Goal: Task Accomplishment & Management: Manage account settings

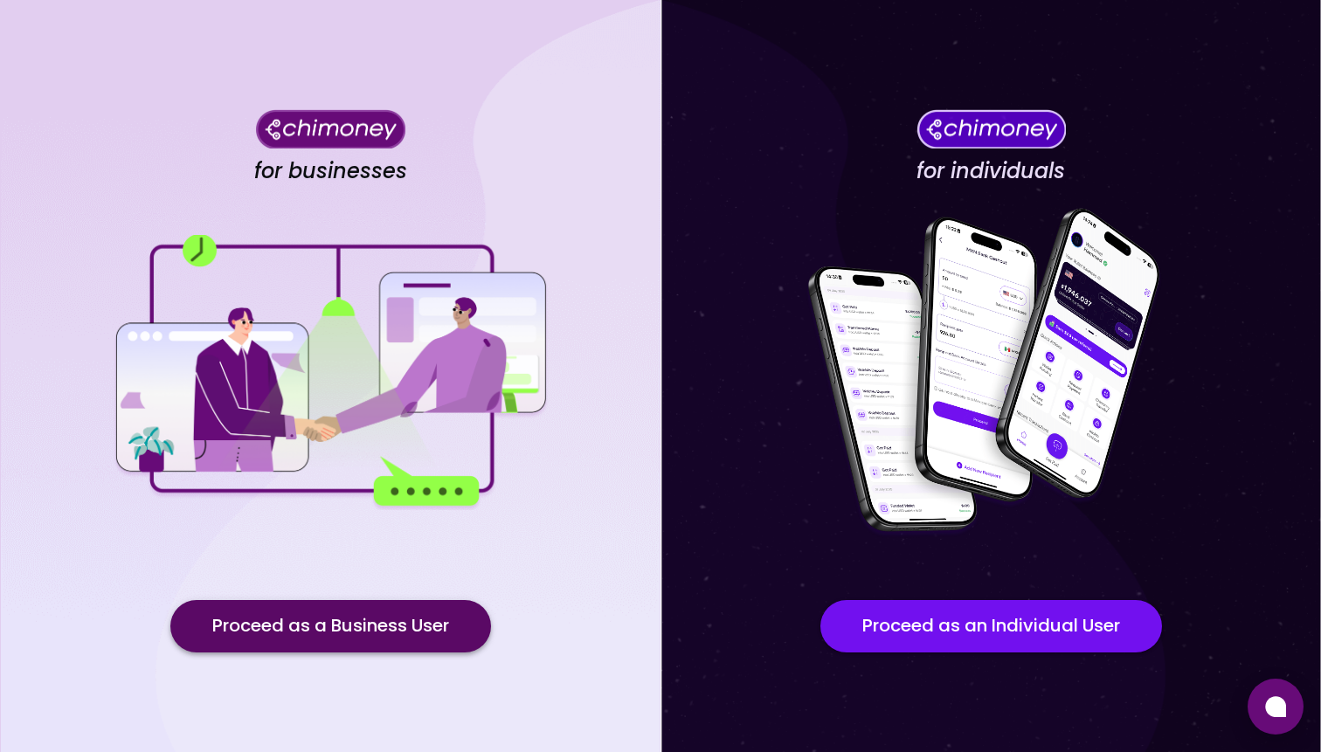
click at [416, 623] on button "Proceed as a Business User" at bounding box center [330, 626] width 321 height 52
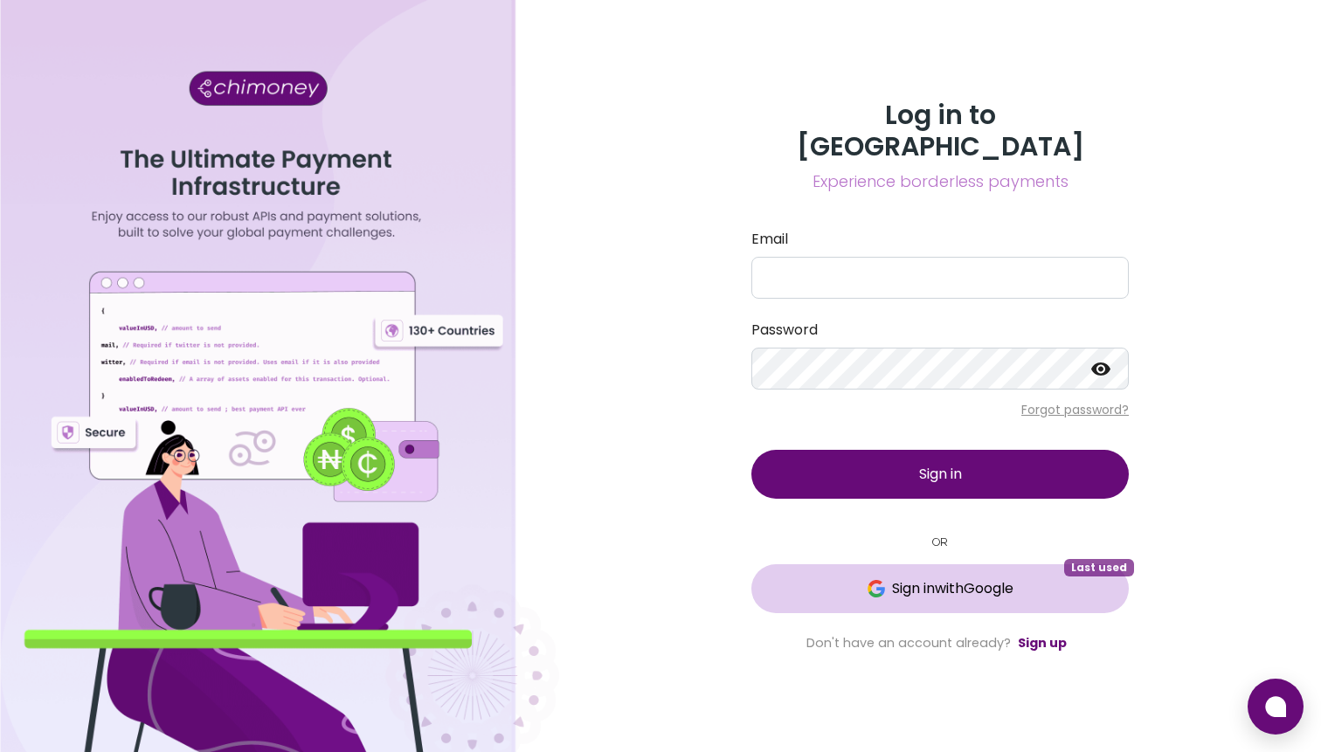
click at [916, 591] on button "Sign in with Google Last used" at bounding box center [941, 589] width 378 height 49
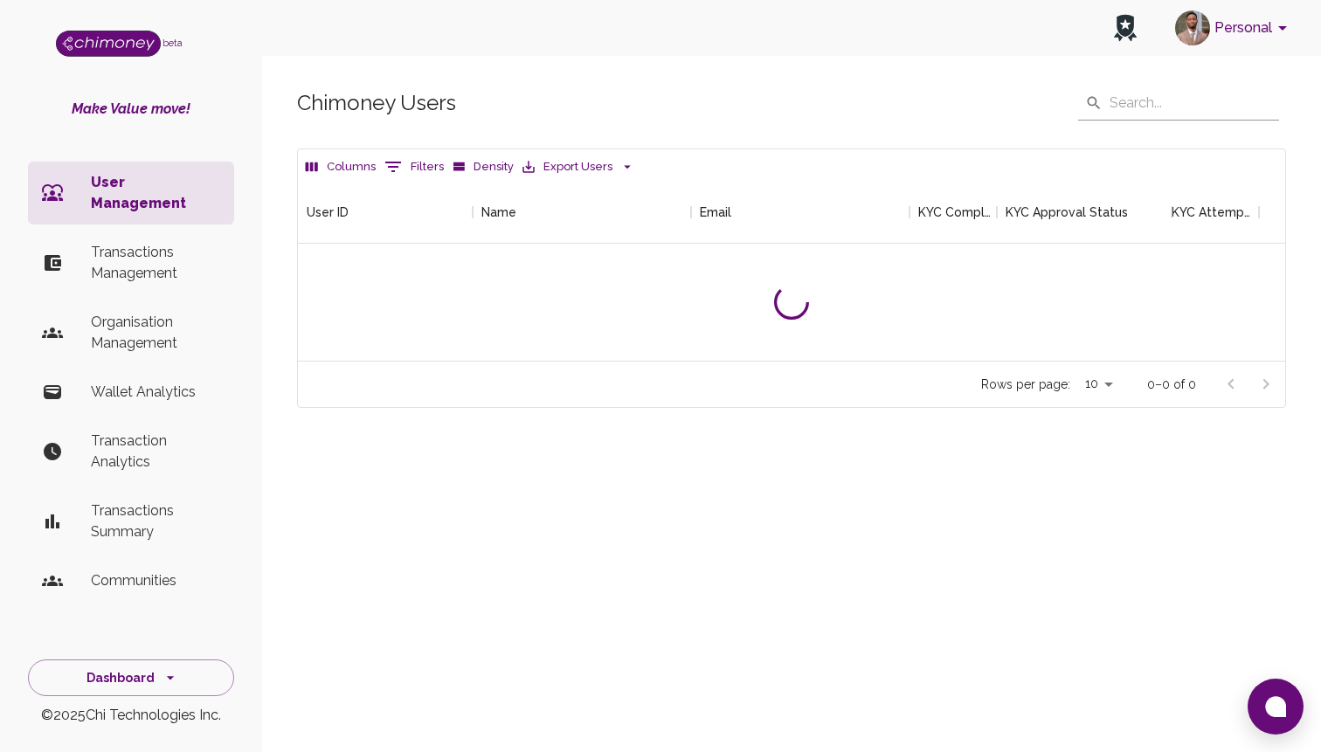
scroll to position [180, 987]
click at [204, 242] on p "Transactions Management" at bounding box center [155, 263] width 129 height 42
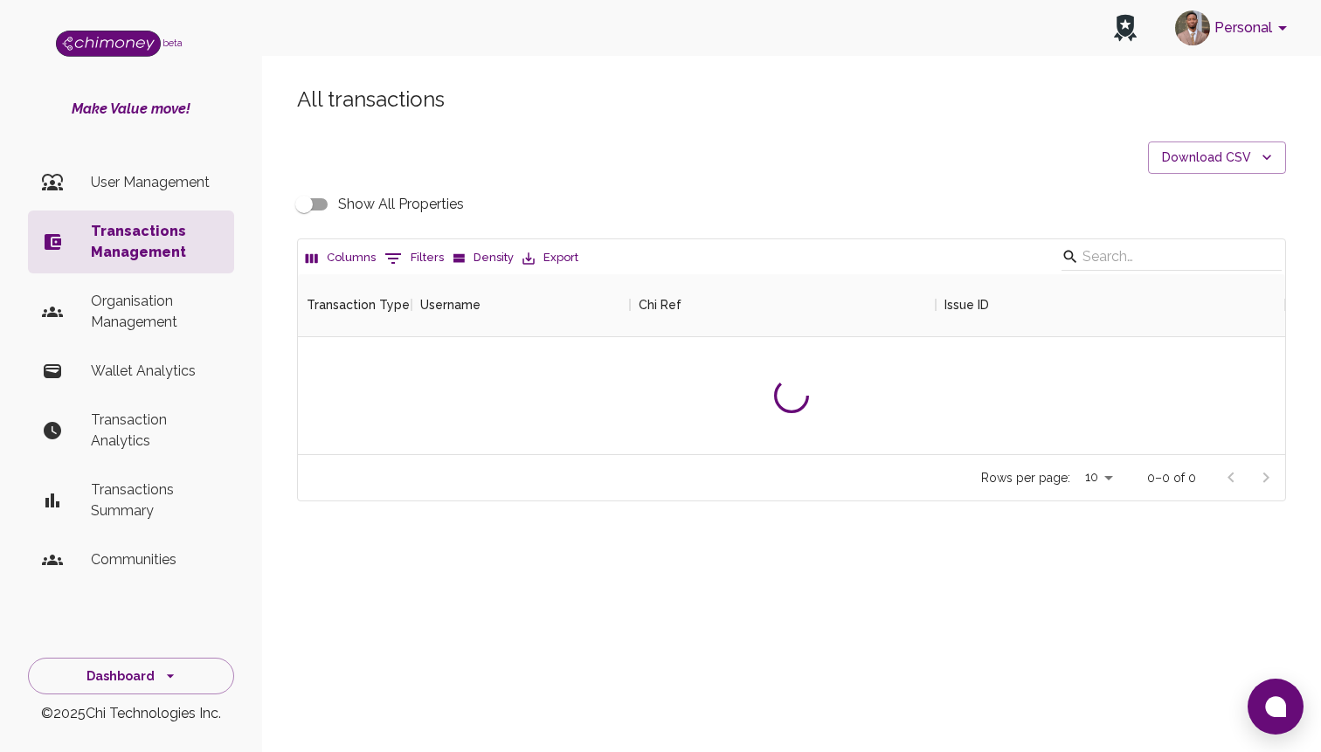
scroll to position [180, 987]
click at [396, 262] on icon "Show filters" at bounding box center [393, 258] width 21 height 21
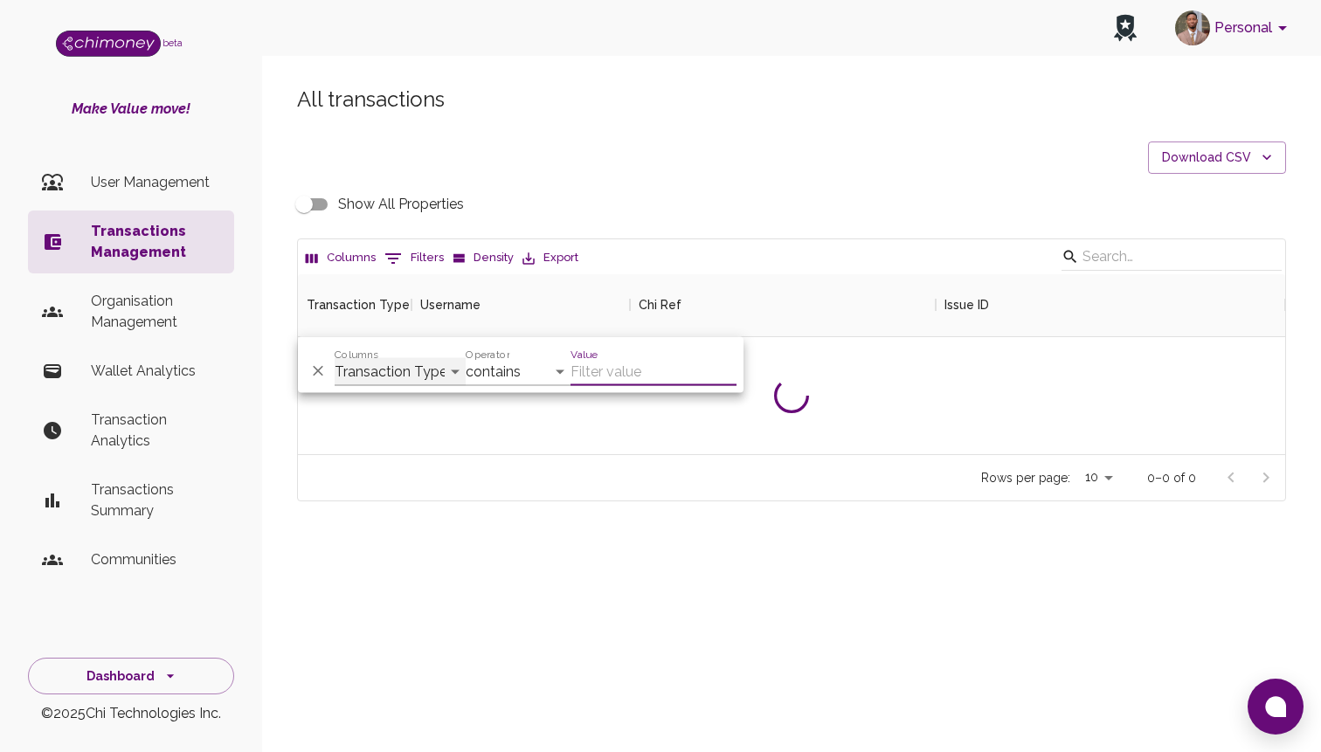
click at [409, 375] on select "Transaction Type Username Chi Ref Issue ID Value Amount Currency Fee ($) FX Rat…" at bounding box center [400, 372] width 131 height 28
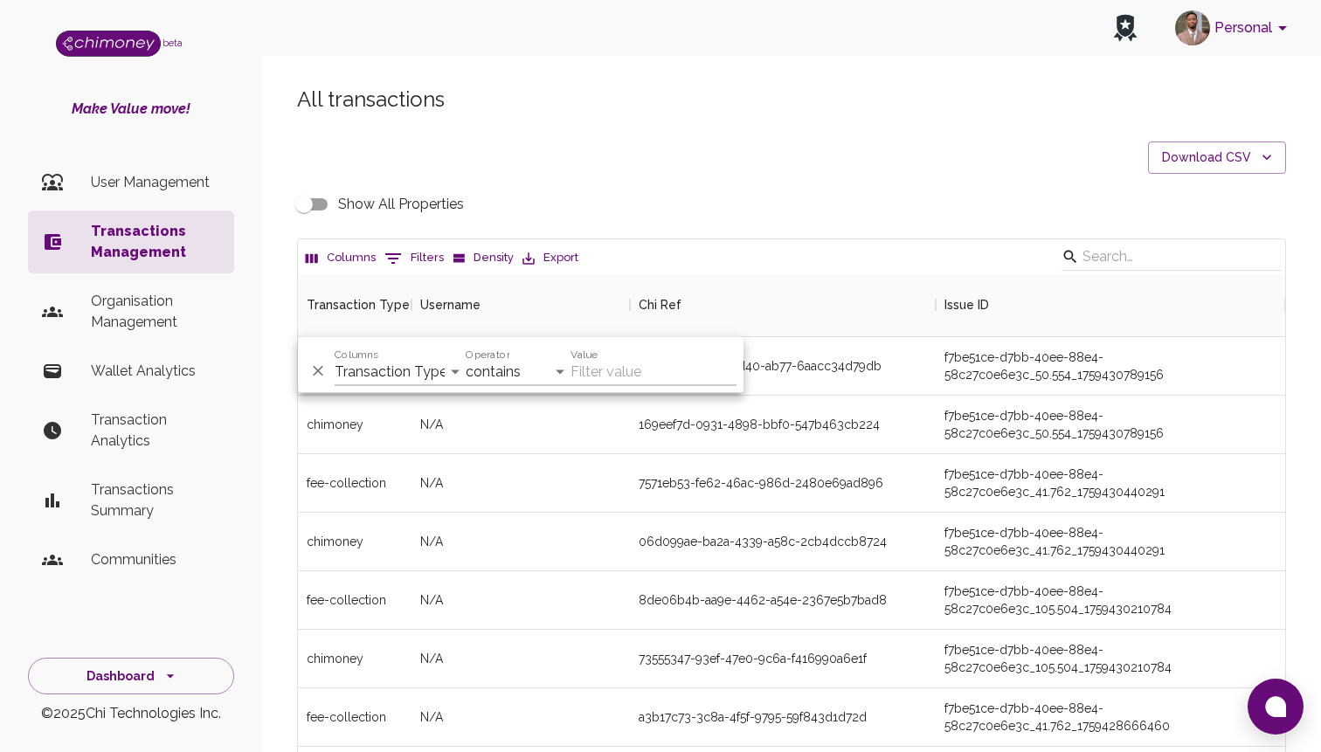
scroll to position [648, 987]
click at [384, 370] on select "Transaction Type Username Chi Ref Issue ID Value Amount Currency Fee ($) FX Rat…" at bounding box center [400, 372] width 131 height 28
select select "email"
click at [335, 358] on select "Transaction Type Username Chi Ref Issue ID Value Amount Currency Fee ($) FX Rat…" at bounding box center [400, 372] width 131 height 28
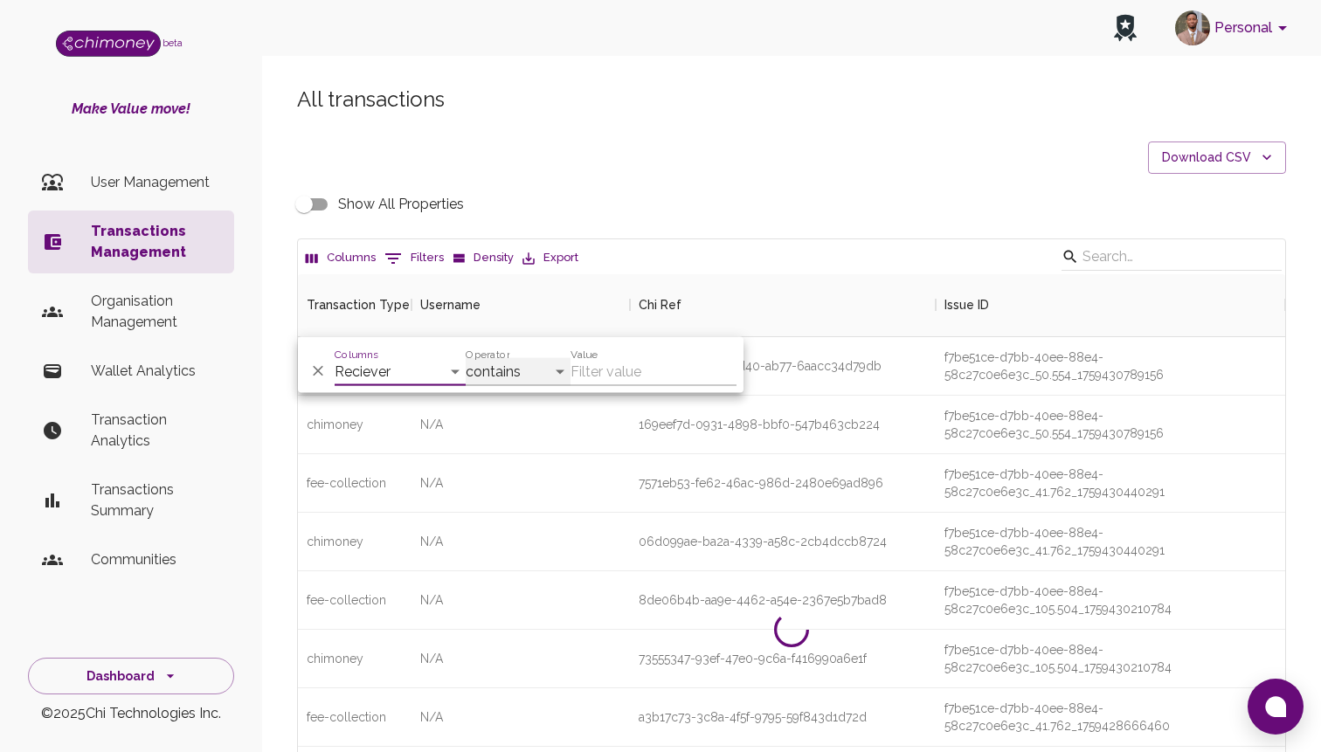
click at [530, 360] on select "contains equals starts with ends with is empty is not empty is any of" at bounding box center [518, 372] width 105 height 28
select select "equals"
click at [466, 358] on select "contains equals starts with ends with is empty is not empty is any of" at bounding box center [518, 372] width 105 height 28
click at [627, 358] on input "Value" at bounding box center [654, 372] width 166 height 28
paste input "dc6bc776-50b4-4c07-9157-604968cda37a"
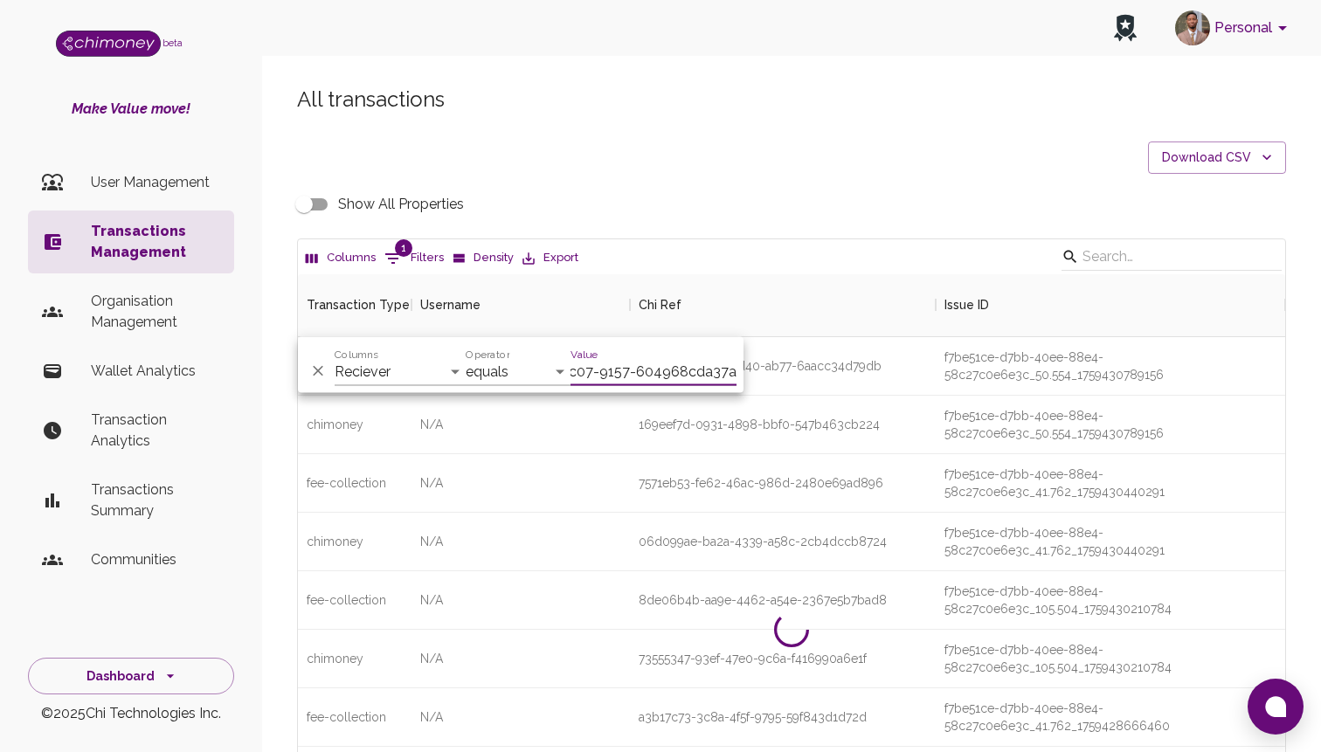
scroll to position [0, 110]
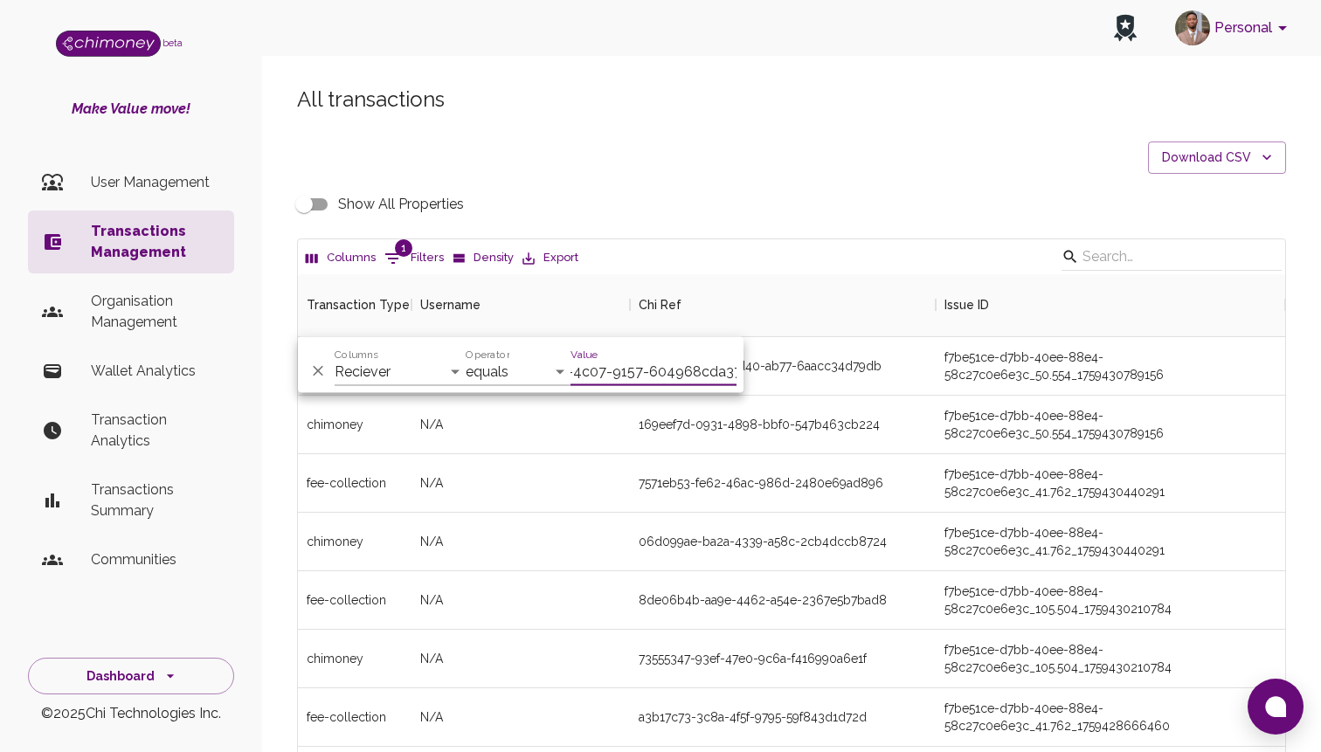
type input "dc6bc776-50b4-4c07-9157-604968cda37a"
click at [351, 380] on select "Transaction Type Username Chi Ref Issue ID Value Amount Currency Fee ($) FX Rat…" at bounding box center [400, 372] width 131 height 28
select select "chiRef"
click at [335, 358] on select "Transaction Type Username Chi Ref Issue ID Value Amount Currency Fee ($) FX Rat…" at bounding box center [400, 372] width 131 height 28
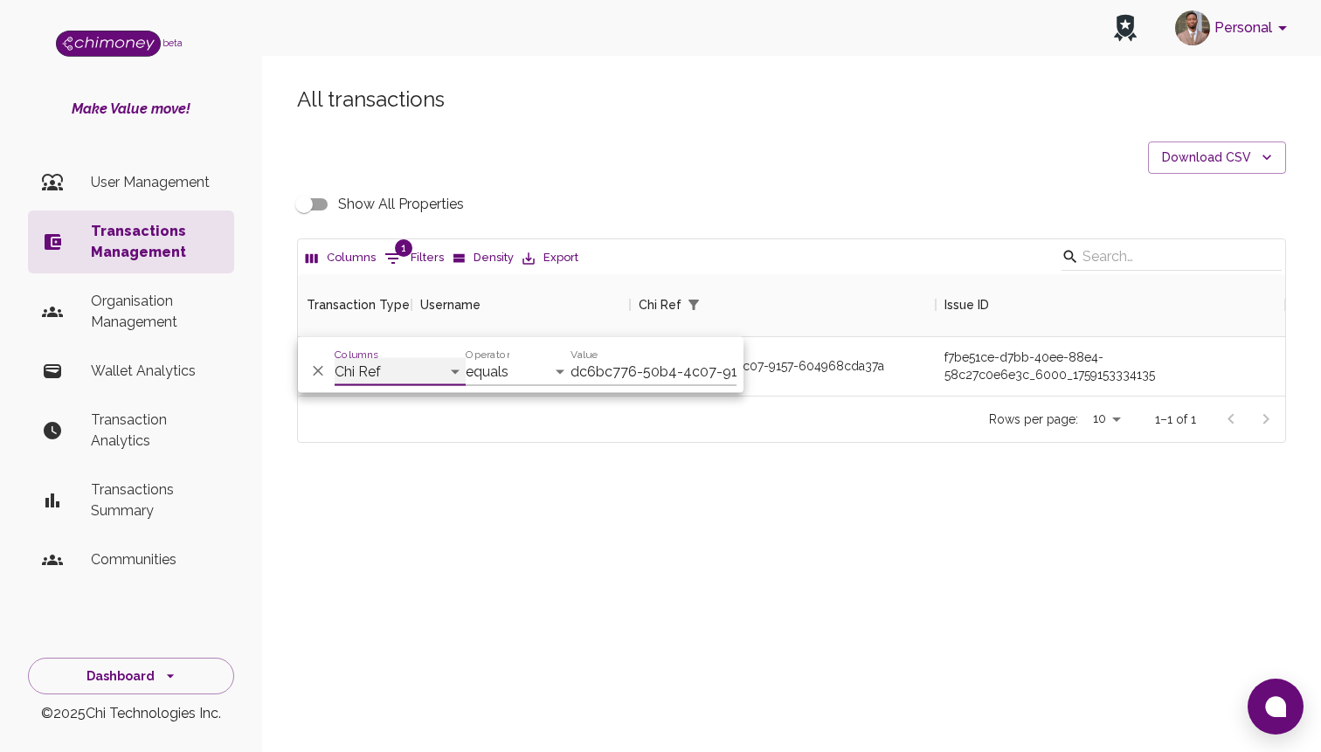
scroll to position [121, 987]
click at [1023, 381] on div "f7be51ce-d7bb-40ee-88e4-58c27c0e6e3c_6000_1759153334135" at bounding box center [1111, 366] width 332 height 35
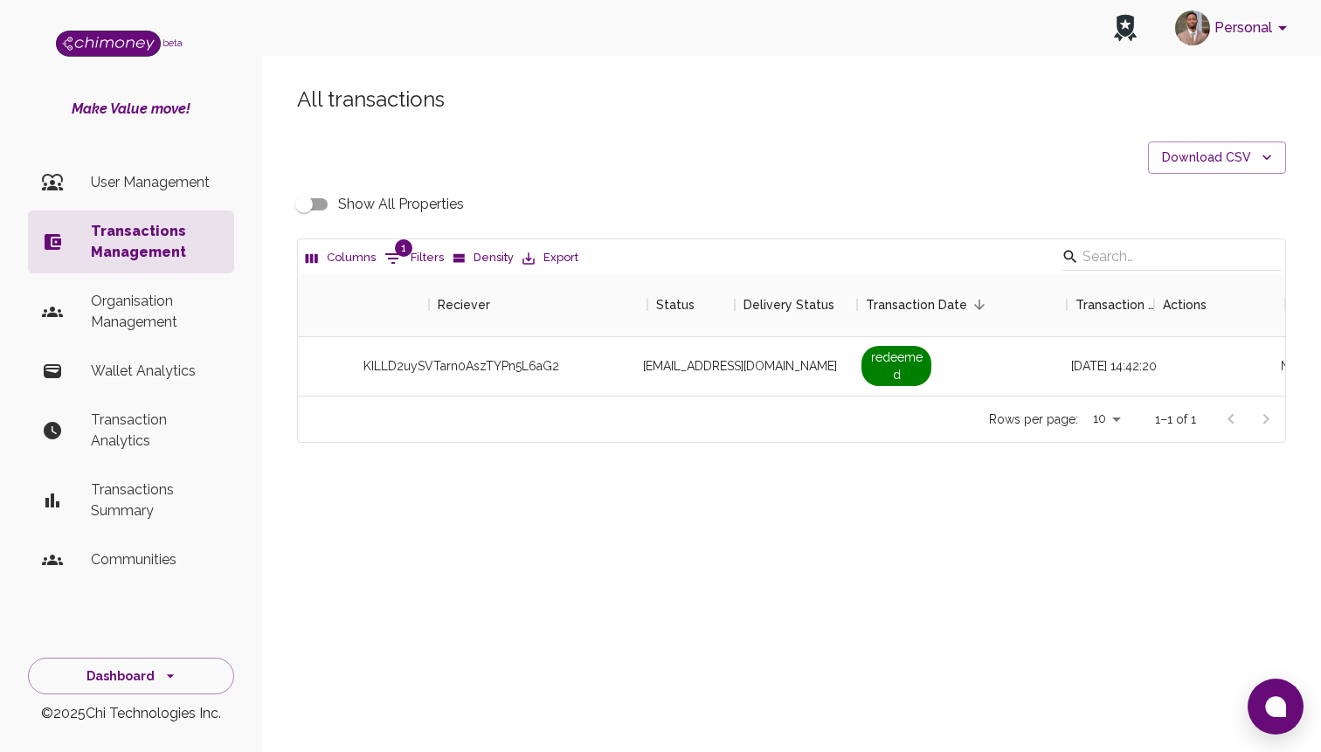
scroll to position [0, 1503]
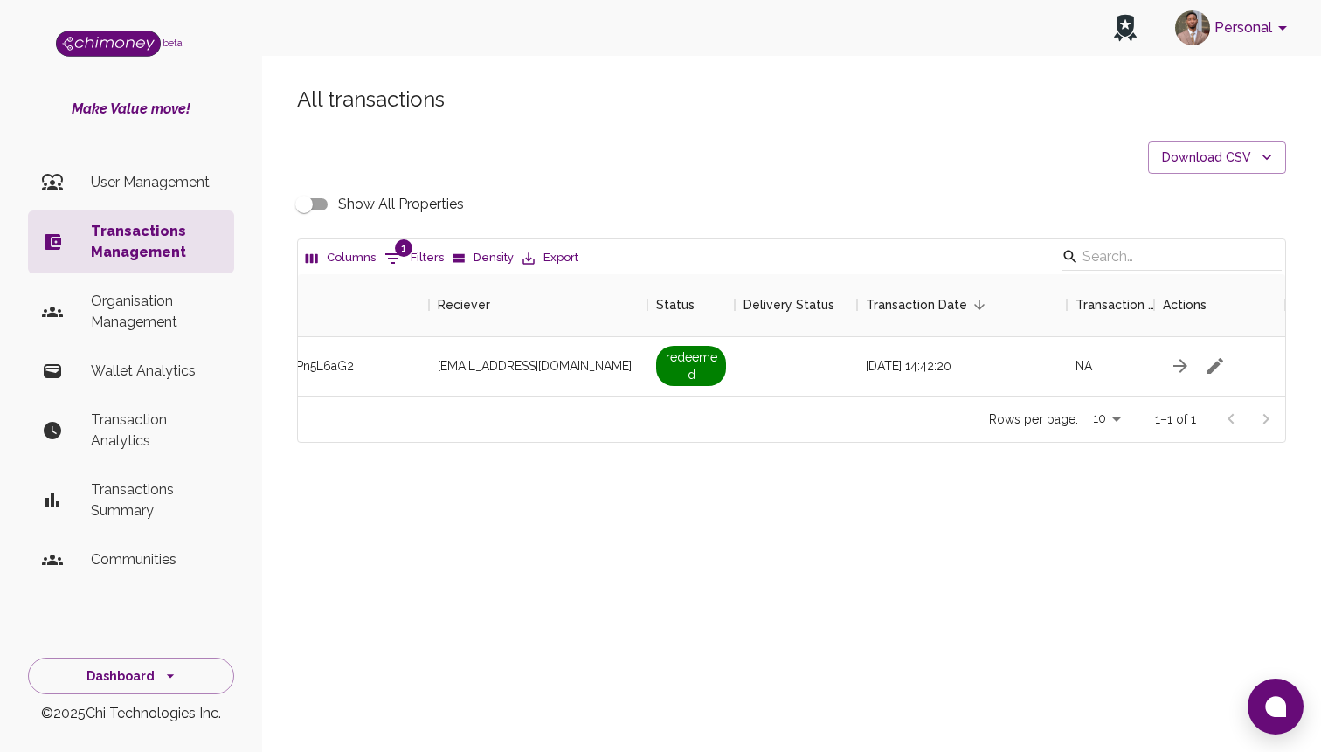
click at [312, 208] on input "Show All Properties" at bounding box center [304, 204] width 100 height 33
checkbox input "true"
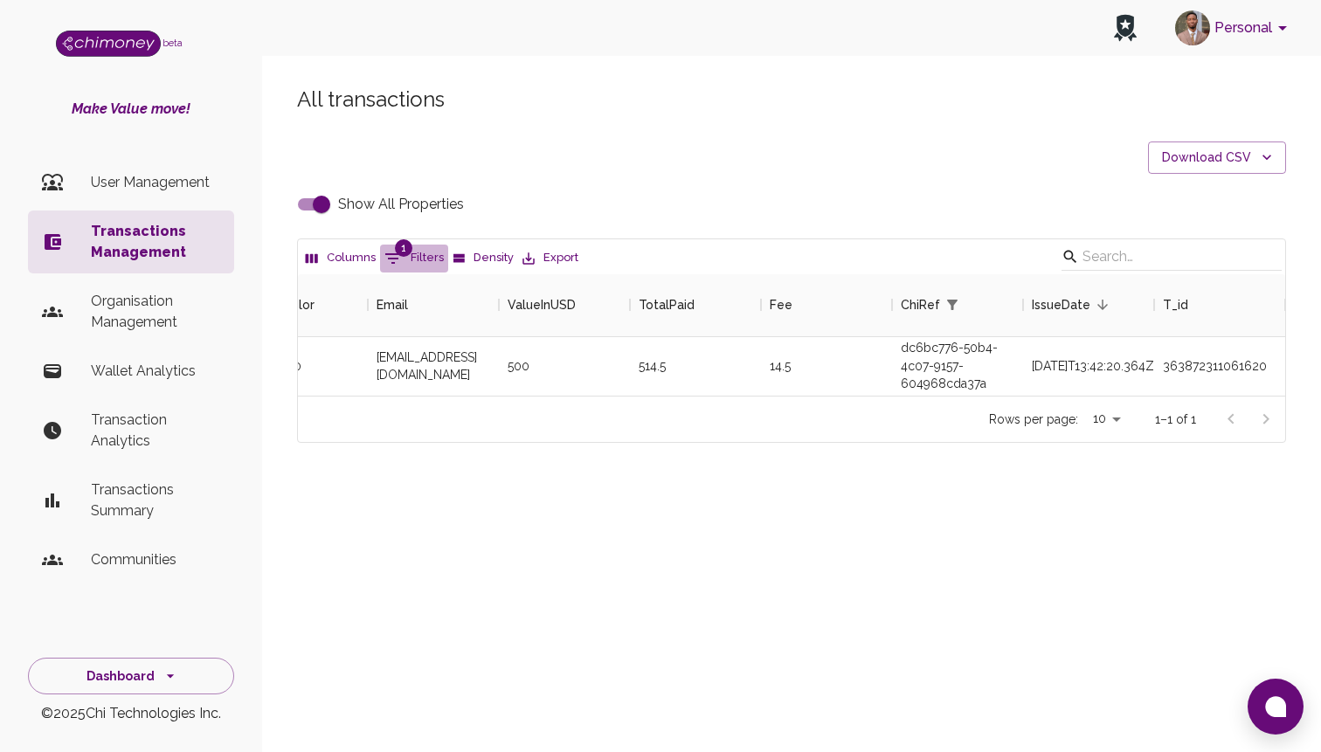
click at [426, 254] on button "1 Filters" at bounding box center [414, 259] width 68 height 28
select select "chiRef"
select select "equals"
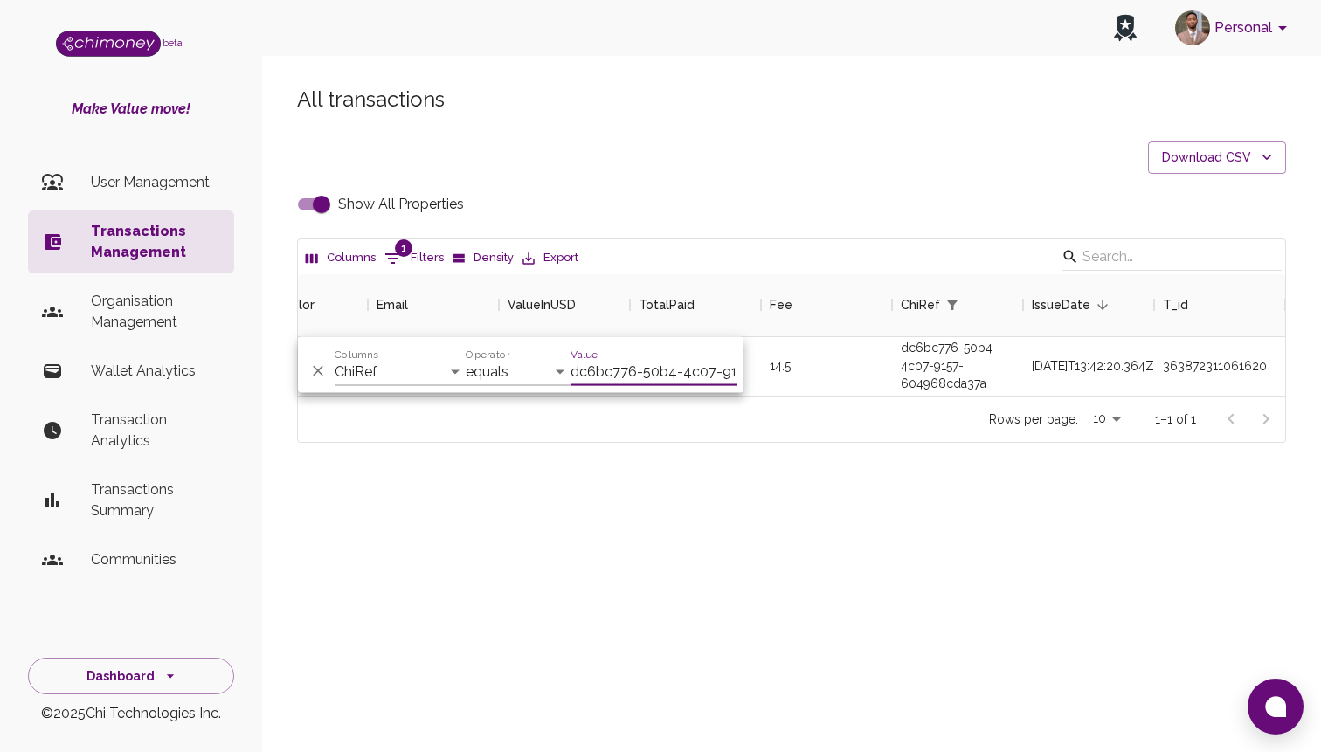
scroll to position [0, 110]
click at [386, 367] on select "Id Chimoney Issuer IssueID EnabledToRedeem InitiatedBy PersonalizedMessage Sche…" at bounding box center [400, 372] width 131 height 28
click at [330, 197] on input "Show All Properties" at bounding box center [322, 204] width 100 height 33
checkbox input "false"
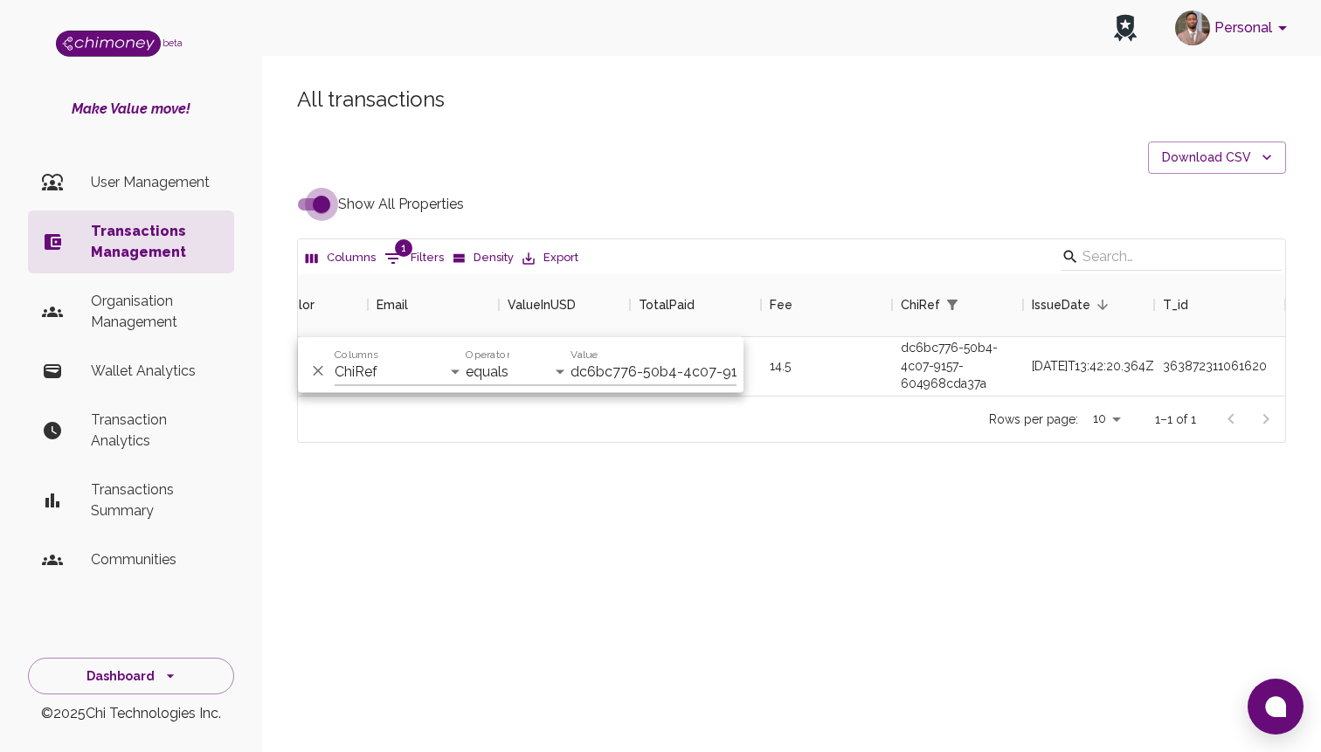
scroll to position [0, 1459]
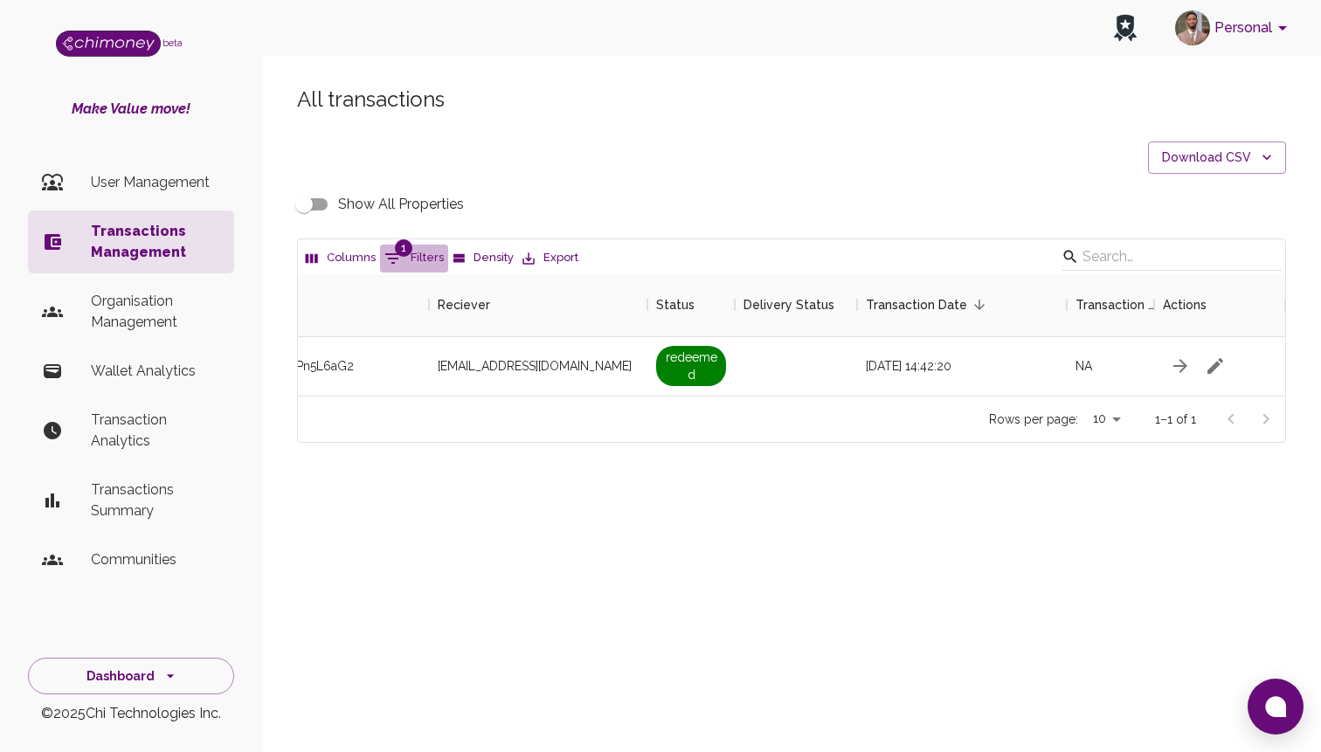
click at [417, 257] on button "1 Filters" at bounding box center [414, 259] width 68 height 28
select select "chiRef"
select select "equals"
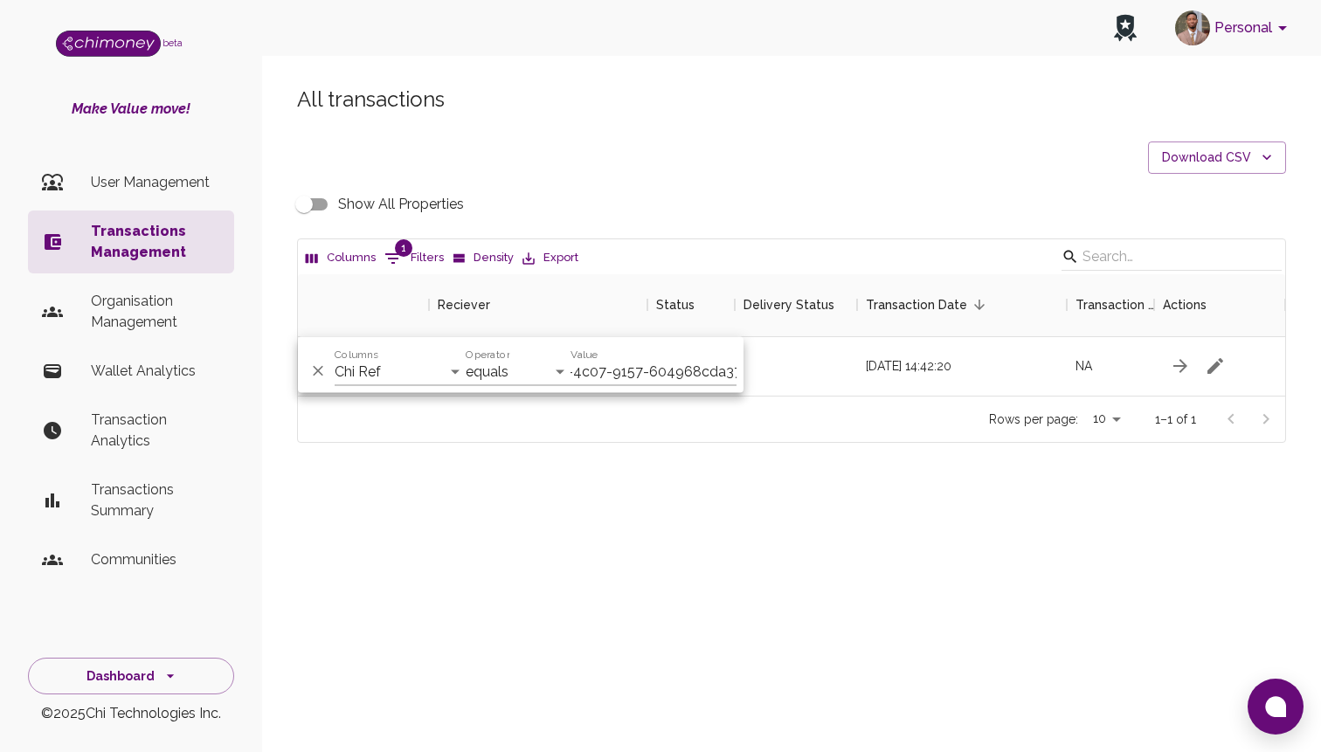
scroll to position [0, 0]
click at [392, 342] on div "And Or Columns Transaction Type Username Chi Ref Issue ID Value Amount Currency…" at bounding box center [521, 365] width 446 height 56
click at [384, 371] on select "Transaction Type Username Chi Ref Issue ID Value Amount Currency Fee ($) FX Rat…" at bounding box center [400, 372] width 131 height 28
select select "email"
click at [335, 358] on select "Transaction Type Username Chi Ref Issue ID Value Amount Currency Fee ($) FX Rat…" at bounding box center [400, 372] width 131 height 28
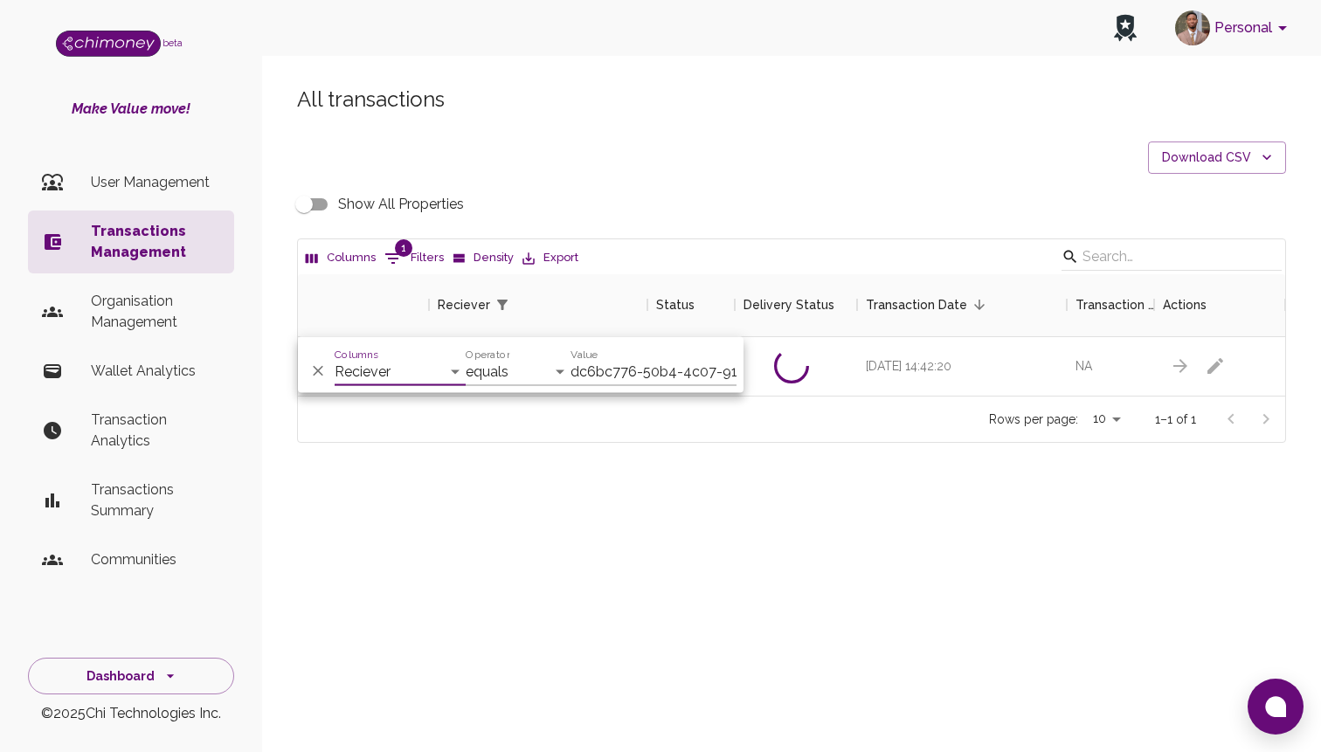
click at [650, 373] on input "dc6bc776-50b4-4c07-9157-604968cda37a" at bounding box center [654, 372] width 166 height 28
paste input "chesangloreen@gmail.com"
type input "chesangloreen@gmail.com"
click at [796, 369] on div at bounding box center [796, 366] width 122 height 59
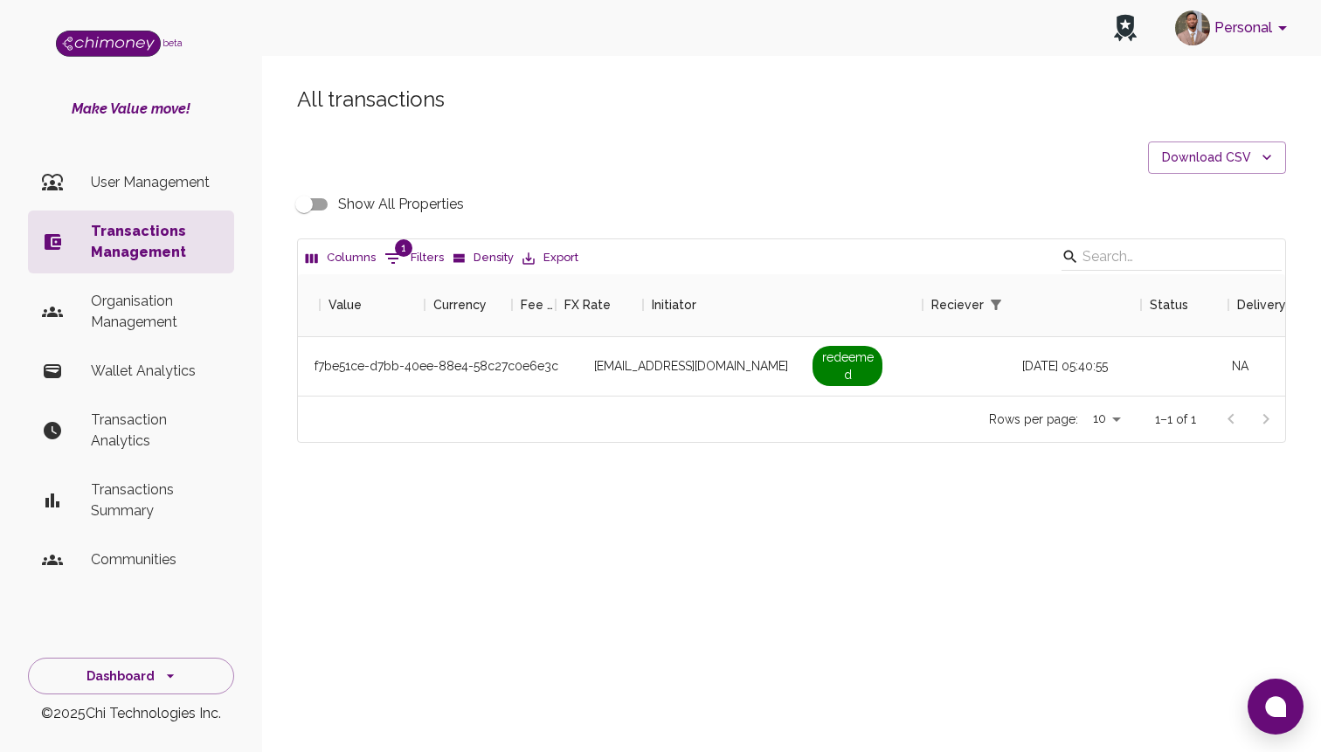
scroll to position [0, 902]
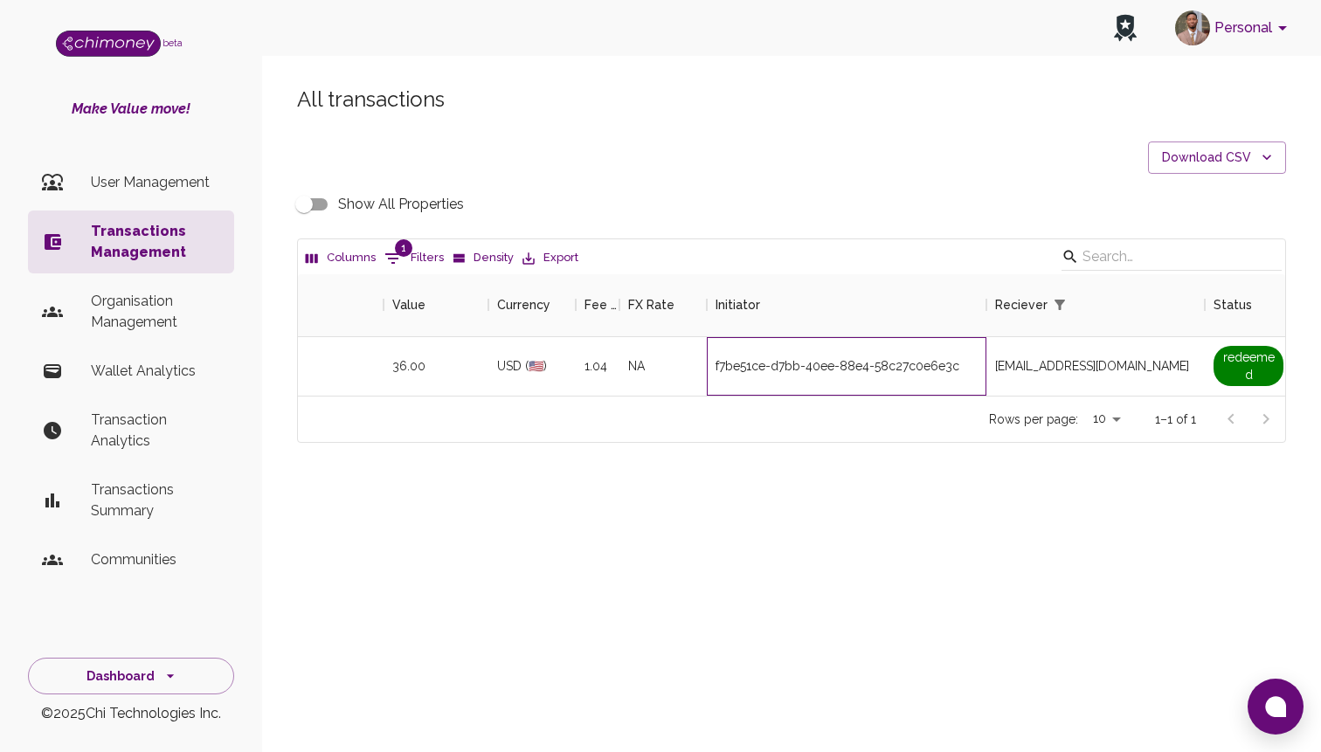
click at [799, 369] on div "f7be51ce-d7bb-40ee-88e4-58c27c0e6e3c" at bounding box center [847, 366] width 280 height 59
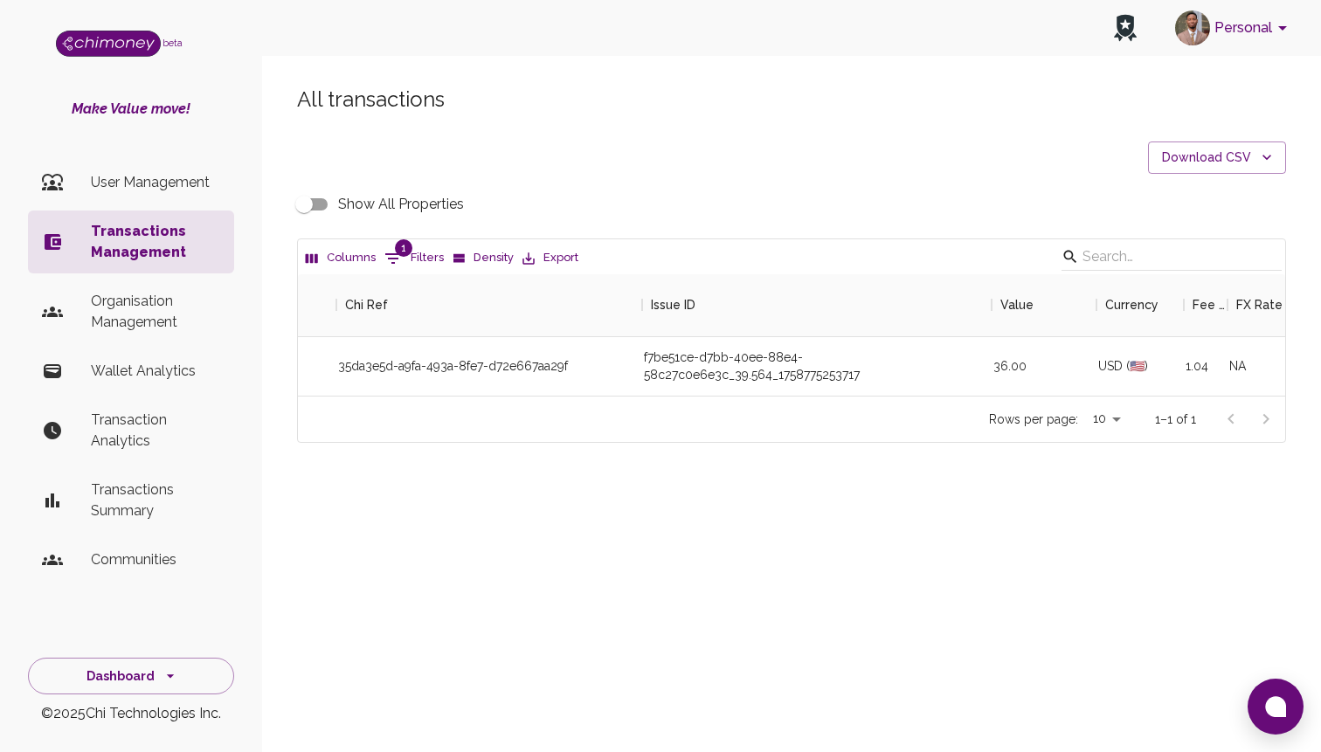
scroll to position [0, 292]
click at [536, 359] on div "35da3e5d-a9fa-493a-8fe7-d72e667aa29f" at bounding box center [491, 366] width 306 height 59
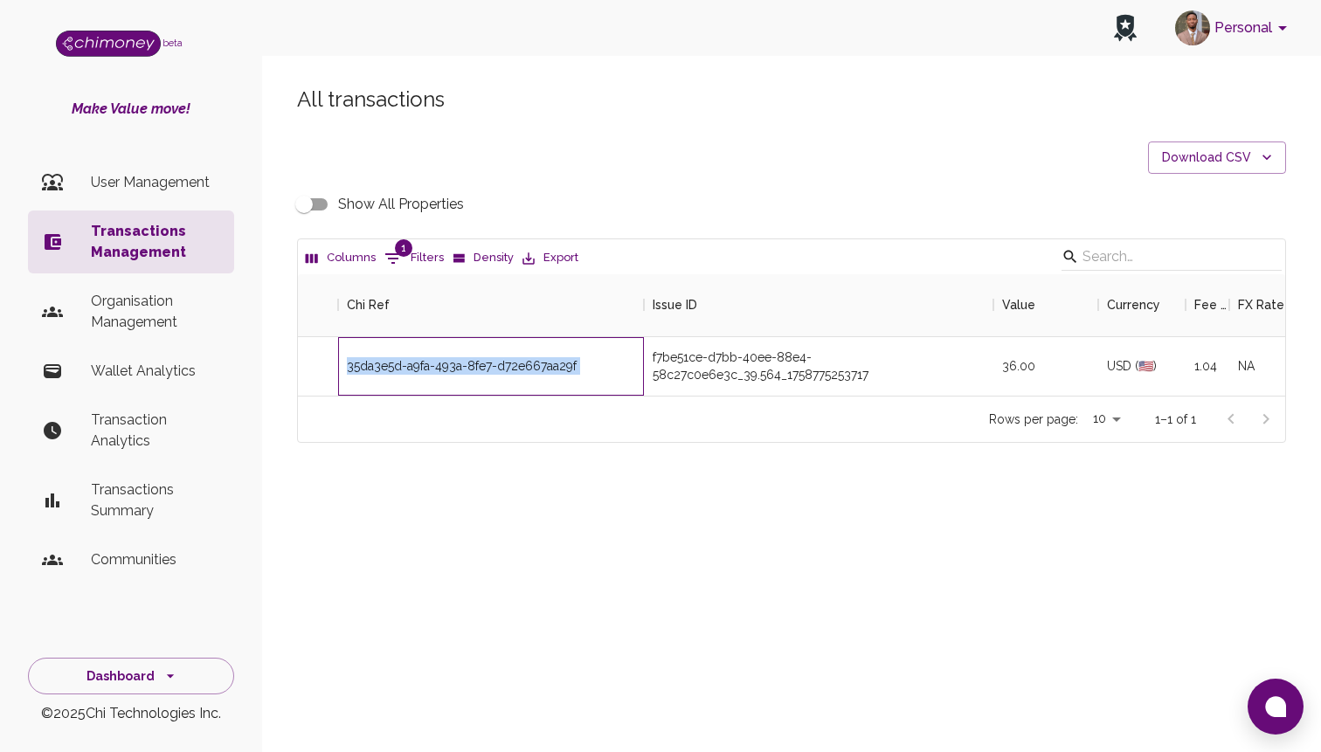
copy div "35da3e5d-a9fa-493a-8fe7-d72e667aa29f"
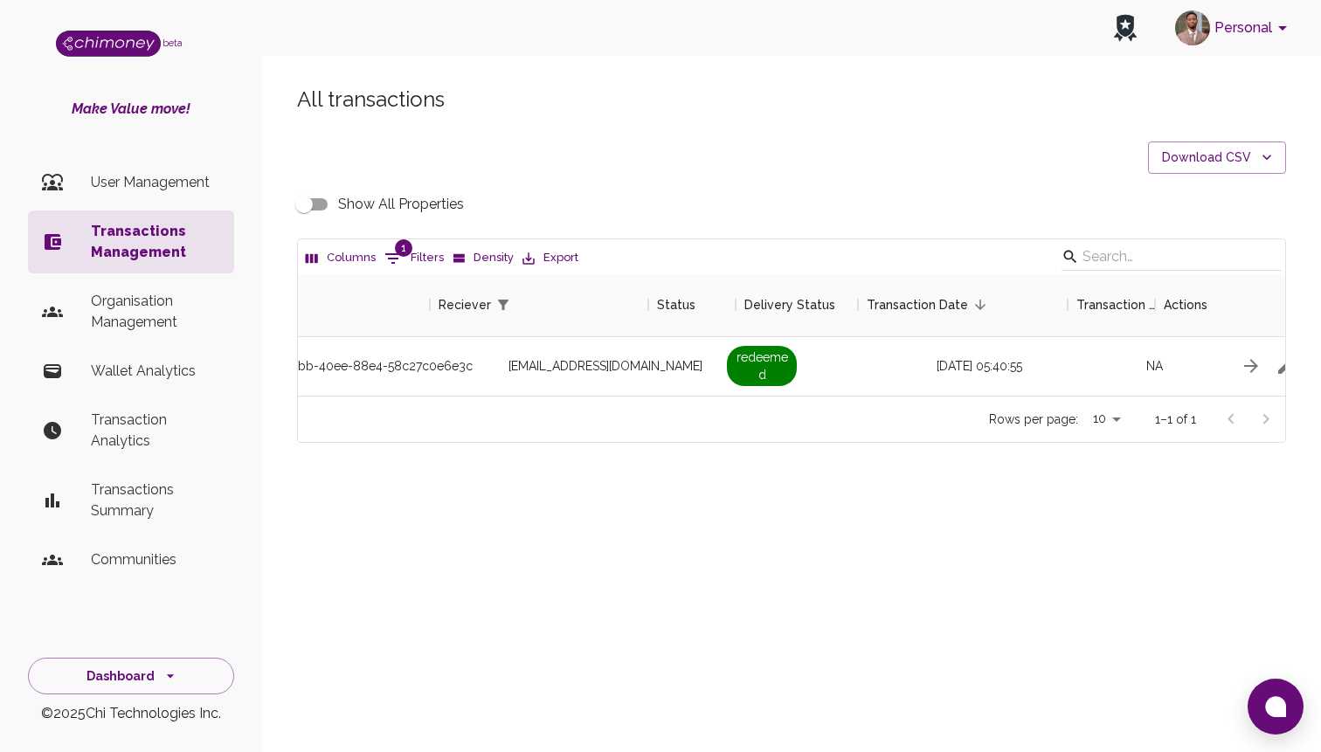
scroll to position [0, 1459]
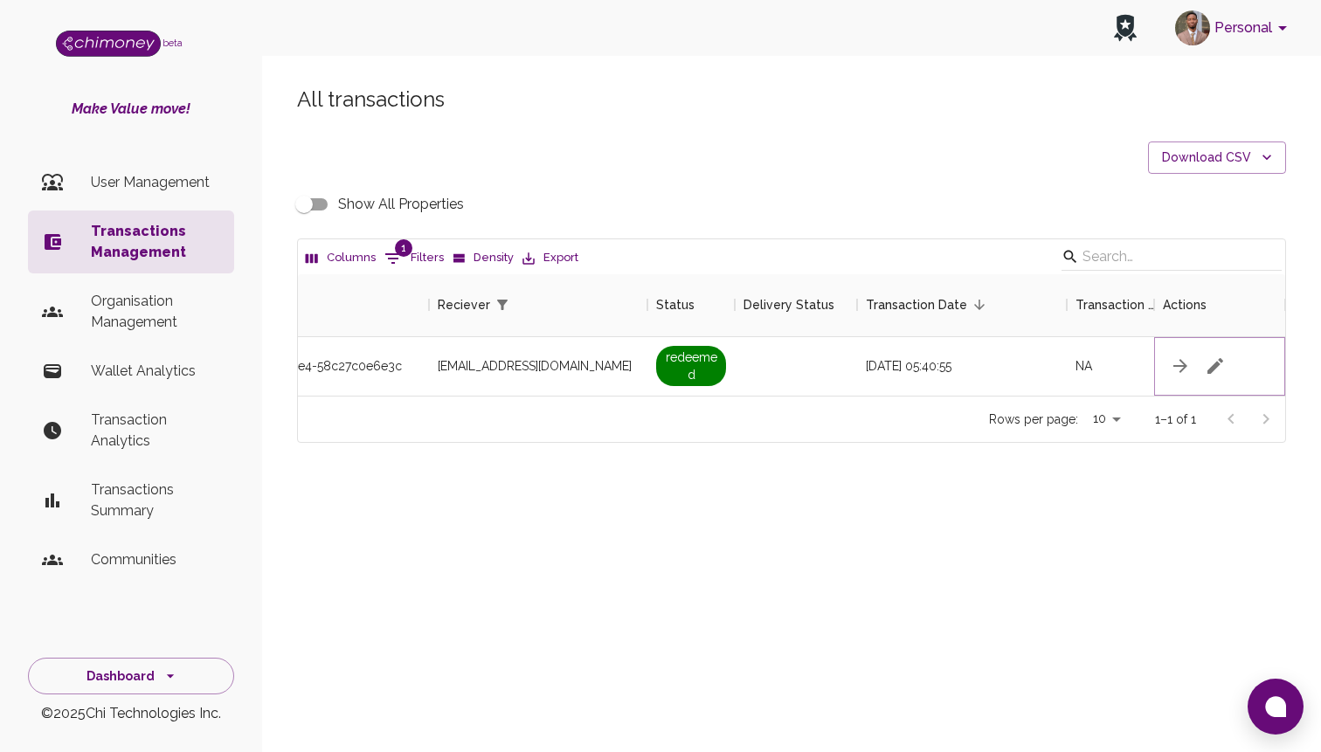
click at [1226, 367] on button "button" at bounding box center [1215, 366] width 35 height 35
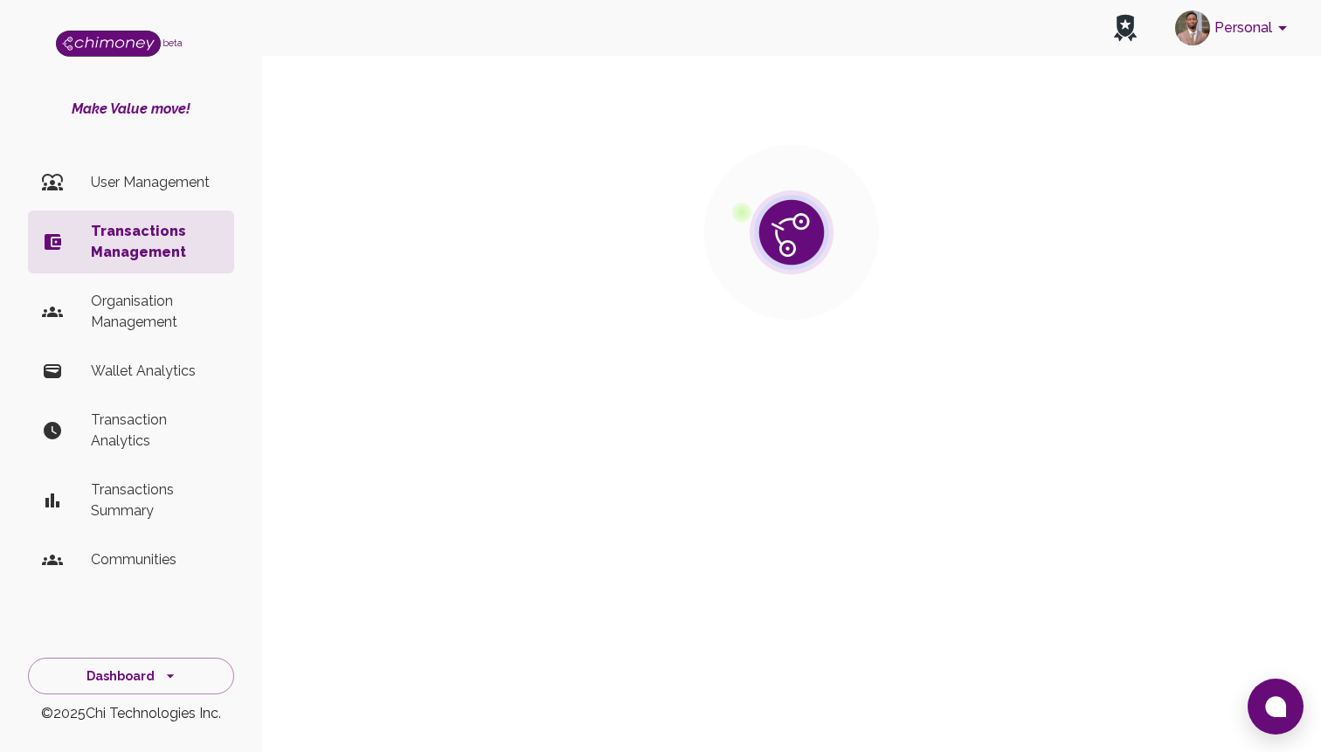
click at [1209, 360] on section at bounding box center [791, 233] width 989 height 350
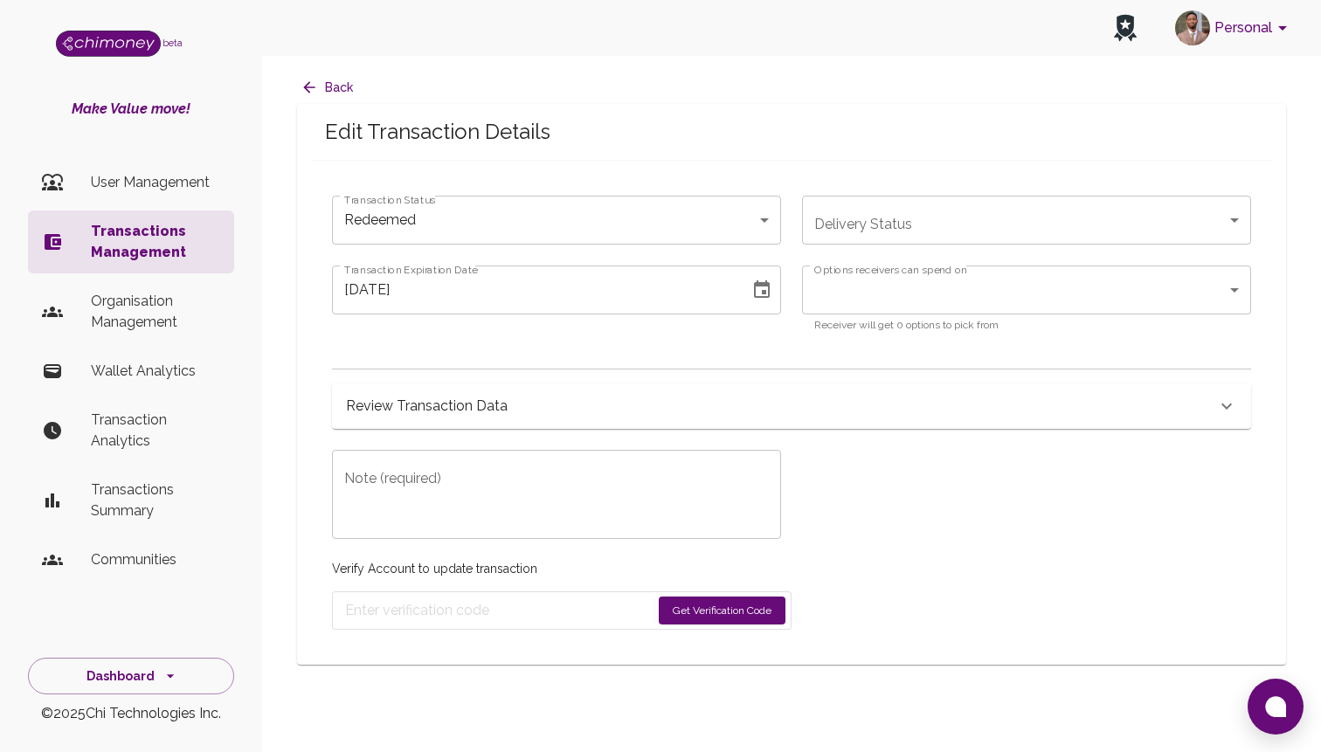
click at [724, 409] on div "Review Transaction Data" at bounding box center [781, 406] width 870 height 24
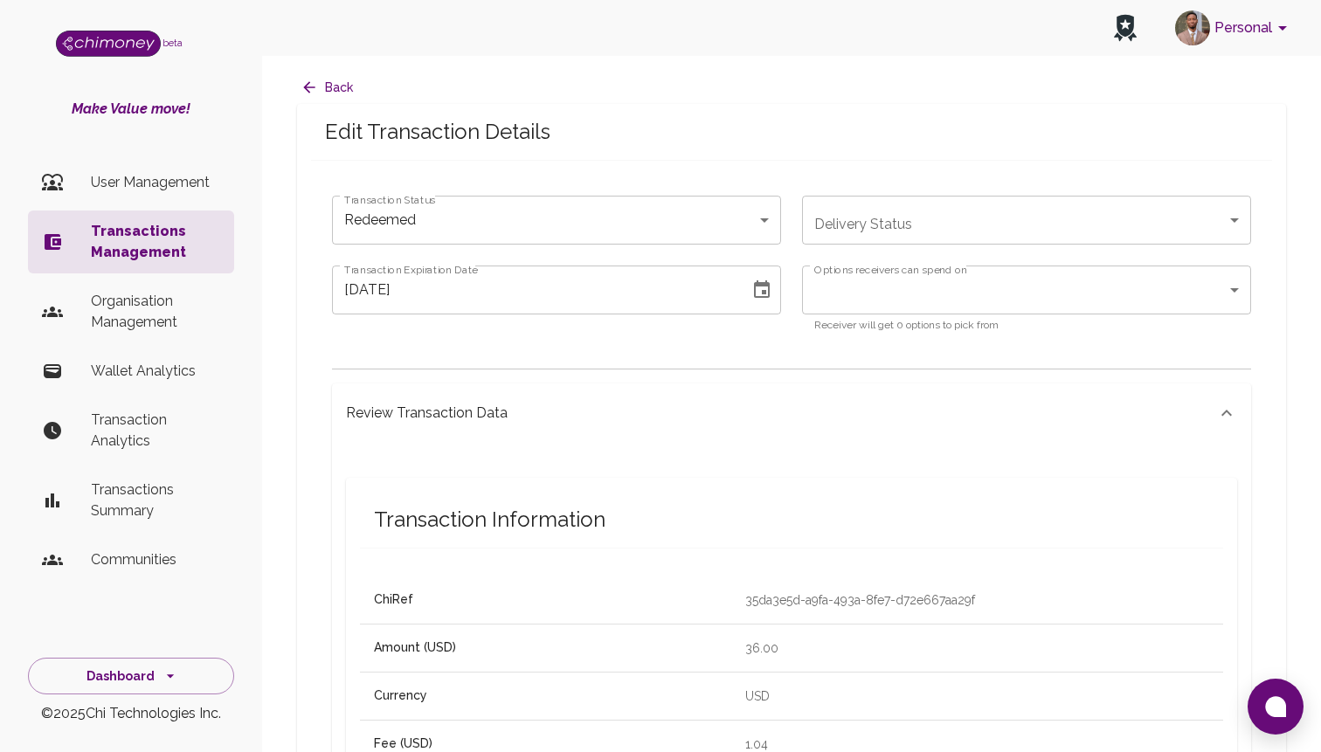
click at [941, 311] on div "​ Options receivers can spend on" at bounding box center [1026, 290] width 449 height 49
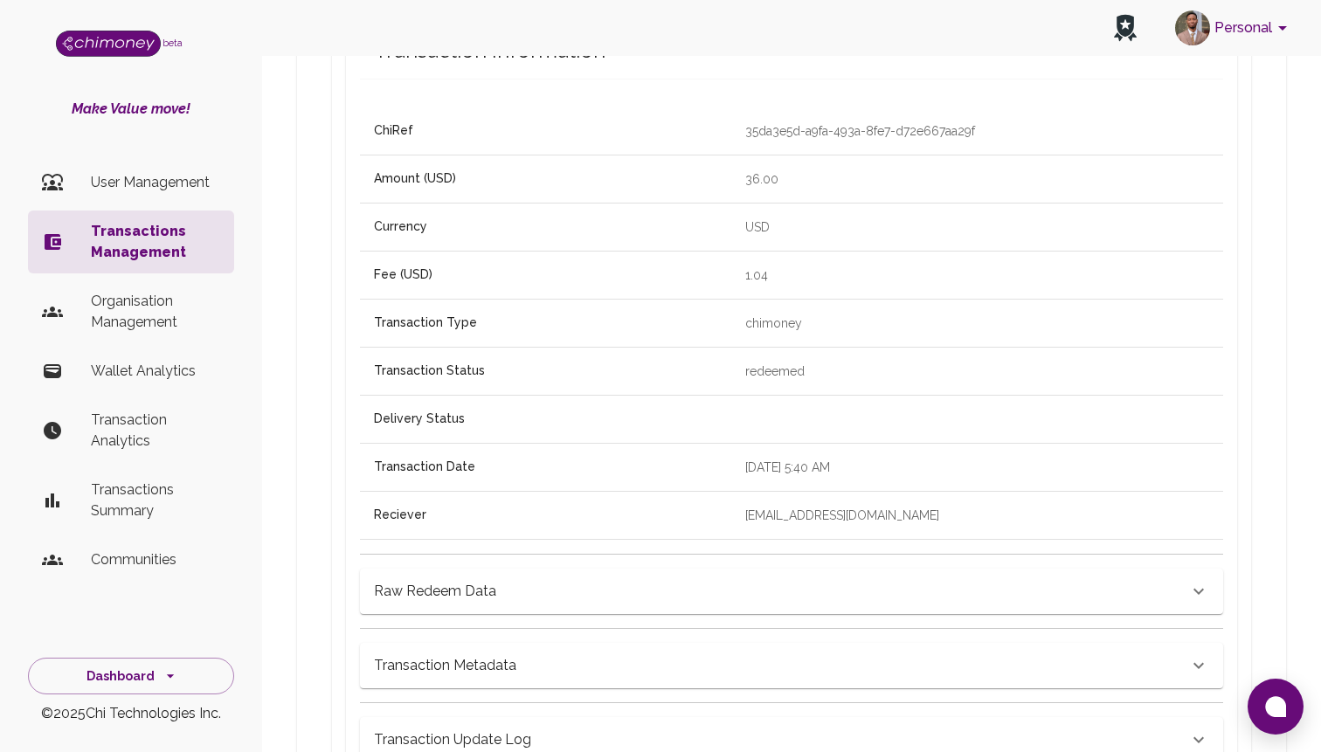
scroll to position [480, 0]
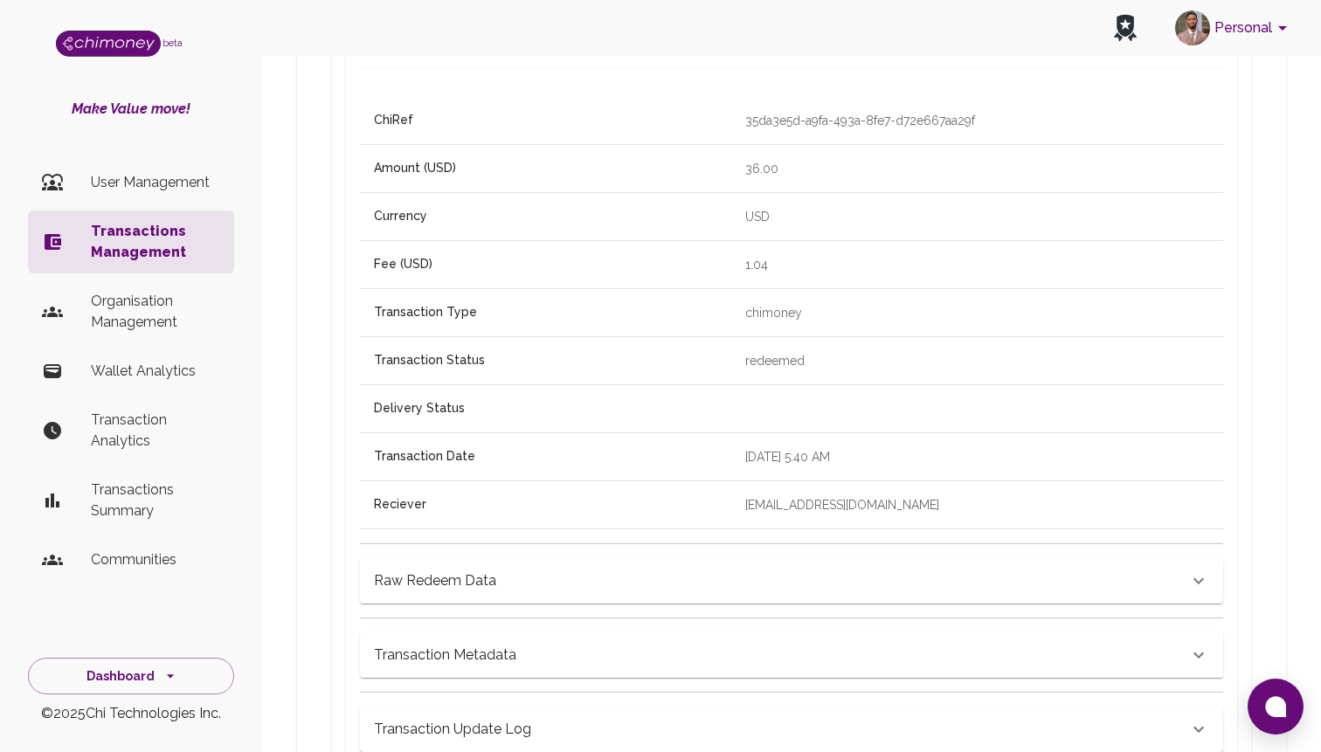
click at [773, 513] on p "chesangloreen@gmail.com" at bounding box center [977, 504] width 464 height 17
click at [774, 511] on p "chesangloreen@gmail.com" at bounding box center [977, 504] width 464 height 17
copy p "chesangloreen@gmail.com"
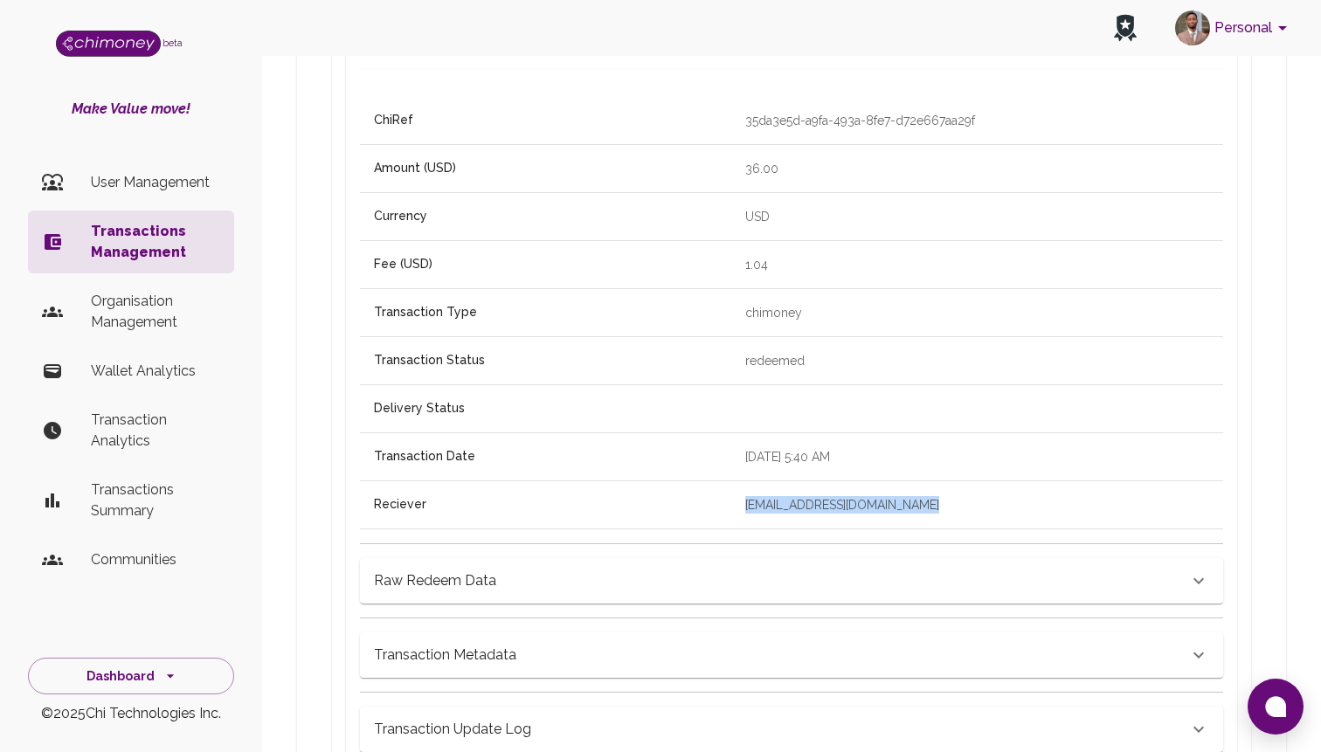
scroll to position [0, 0]
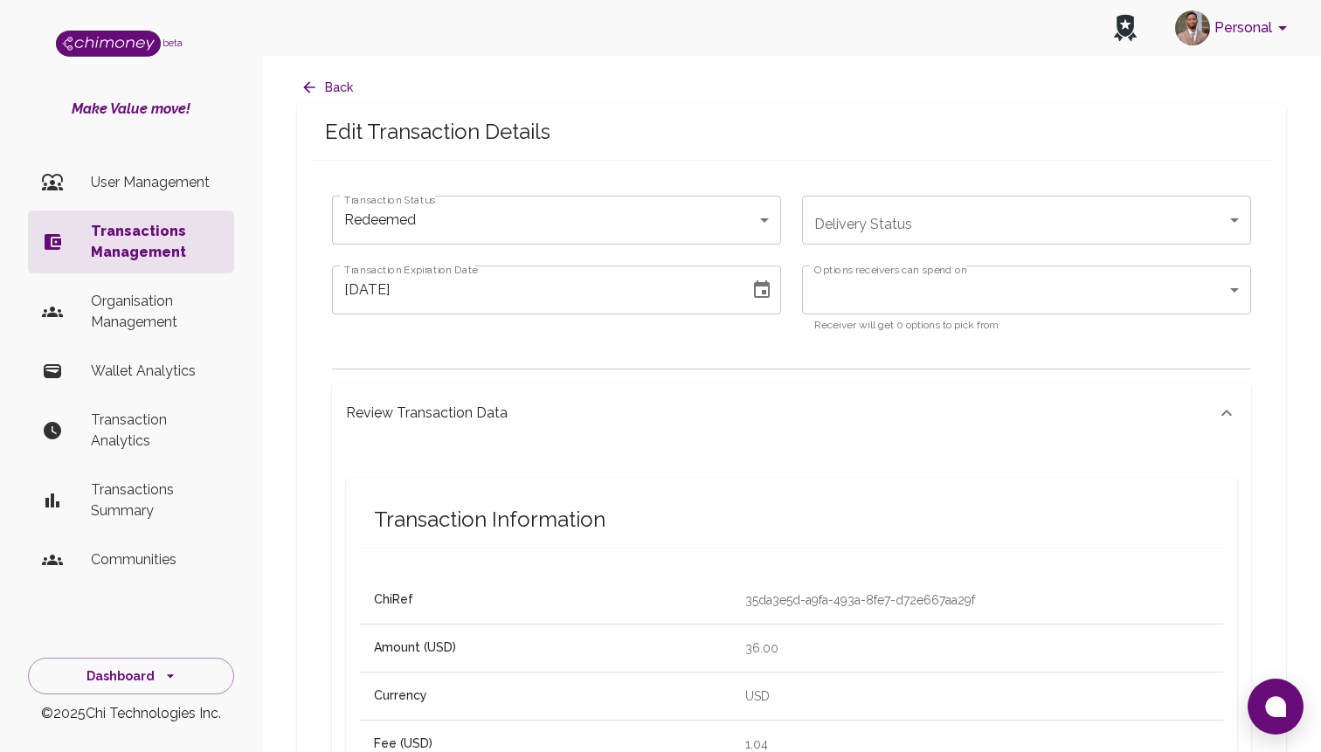
click at [918, 274] on label "Options receivers can spend on" at bounding box center [890, 269] width 153 height 15
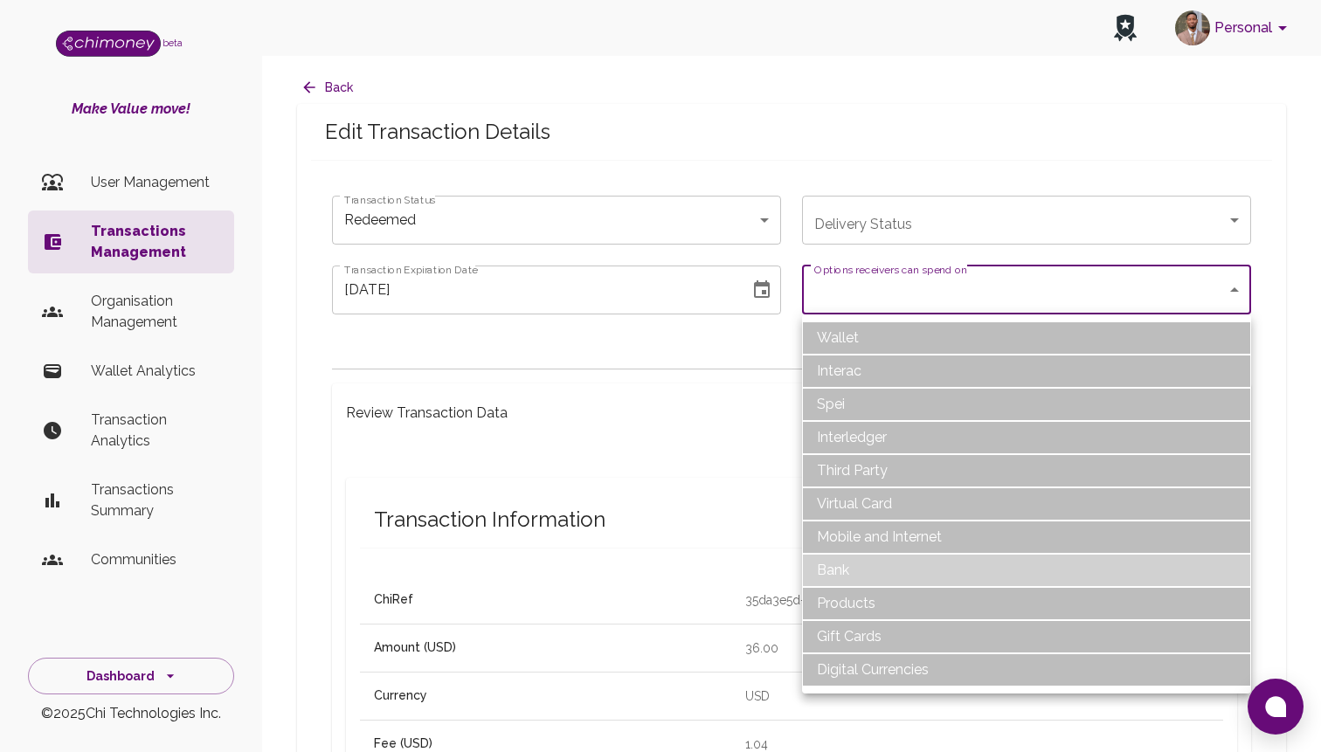
click at [852, 573] on li "Bank" at bounding box center [1026, 570] width 449 height 33
type input "Bank"
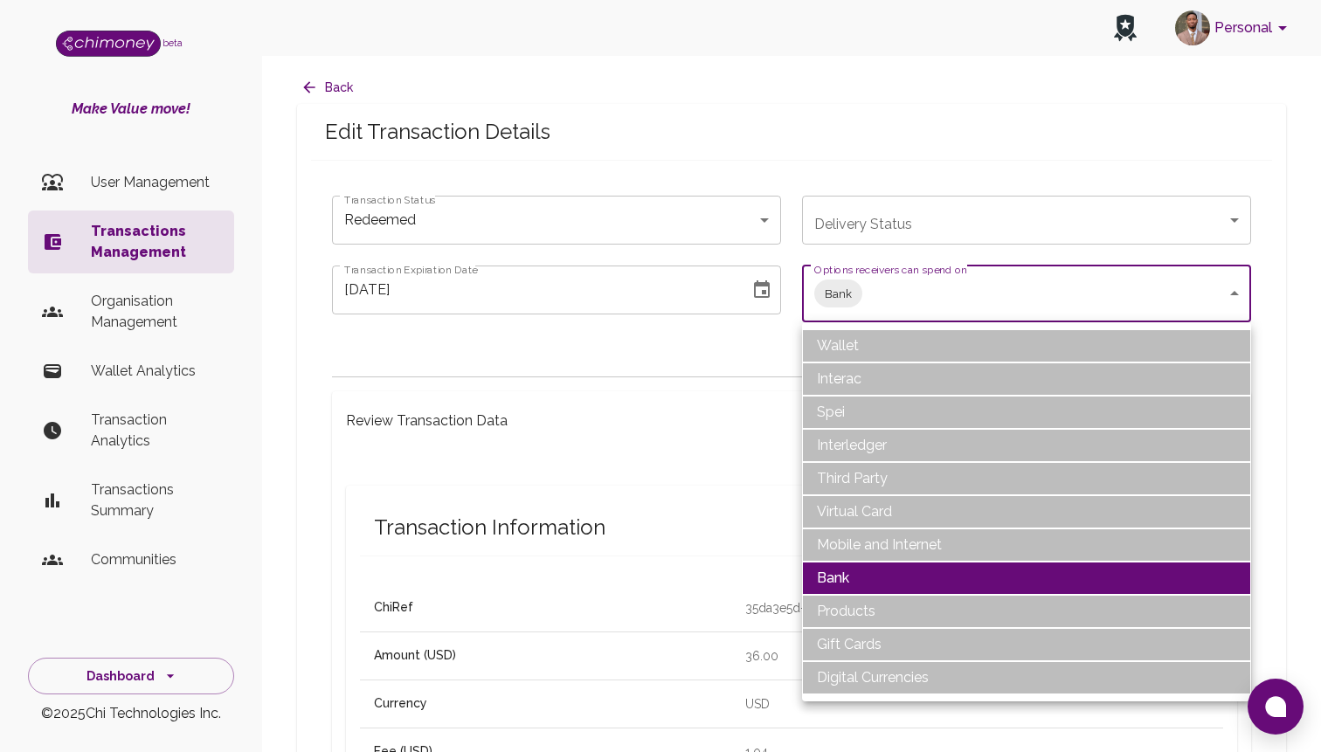
click at [759, 292] on div at bounding box center [660, 376] width 1321 height 752
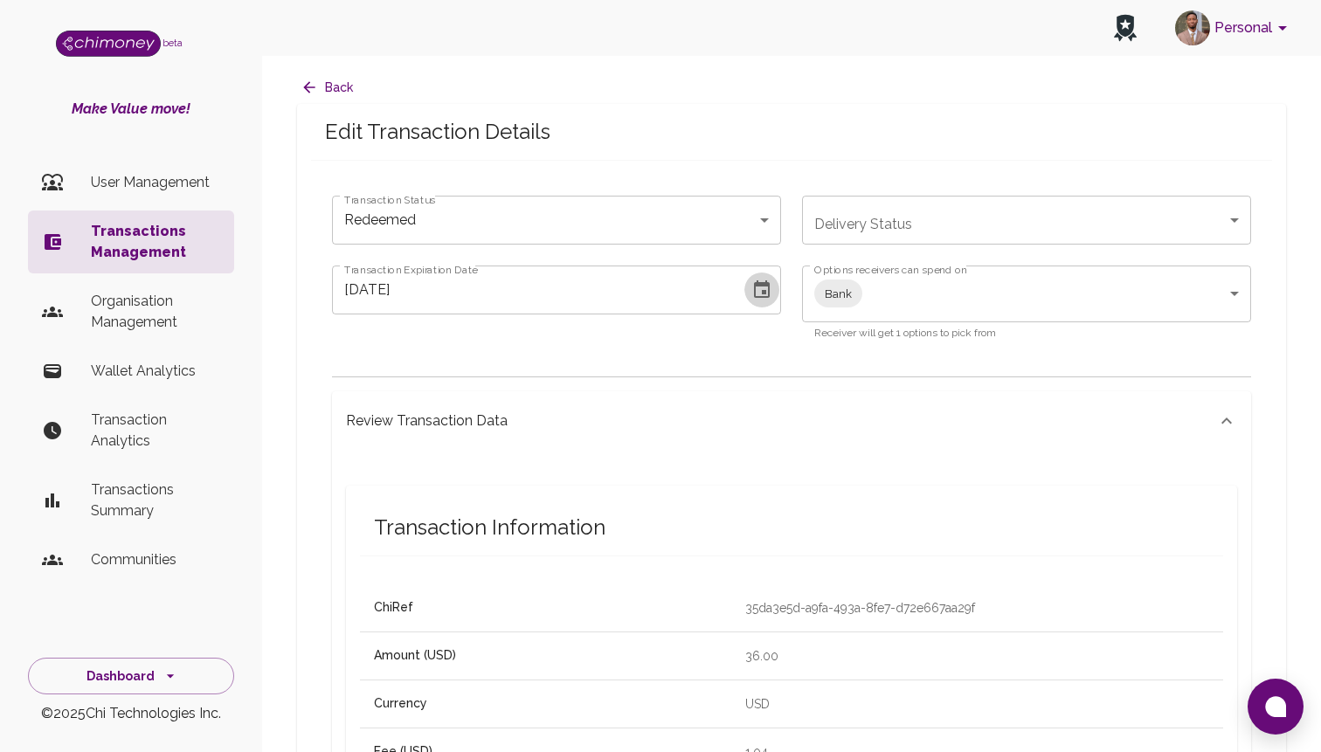
click at [759, 287] on icon "Choose date, selected date is Sep 25, 2025" at bounding box center [762, 290] width 21 height 21
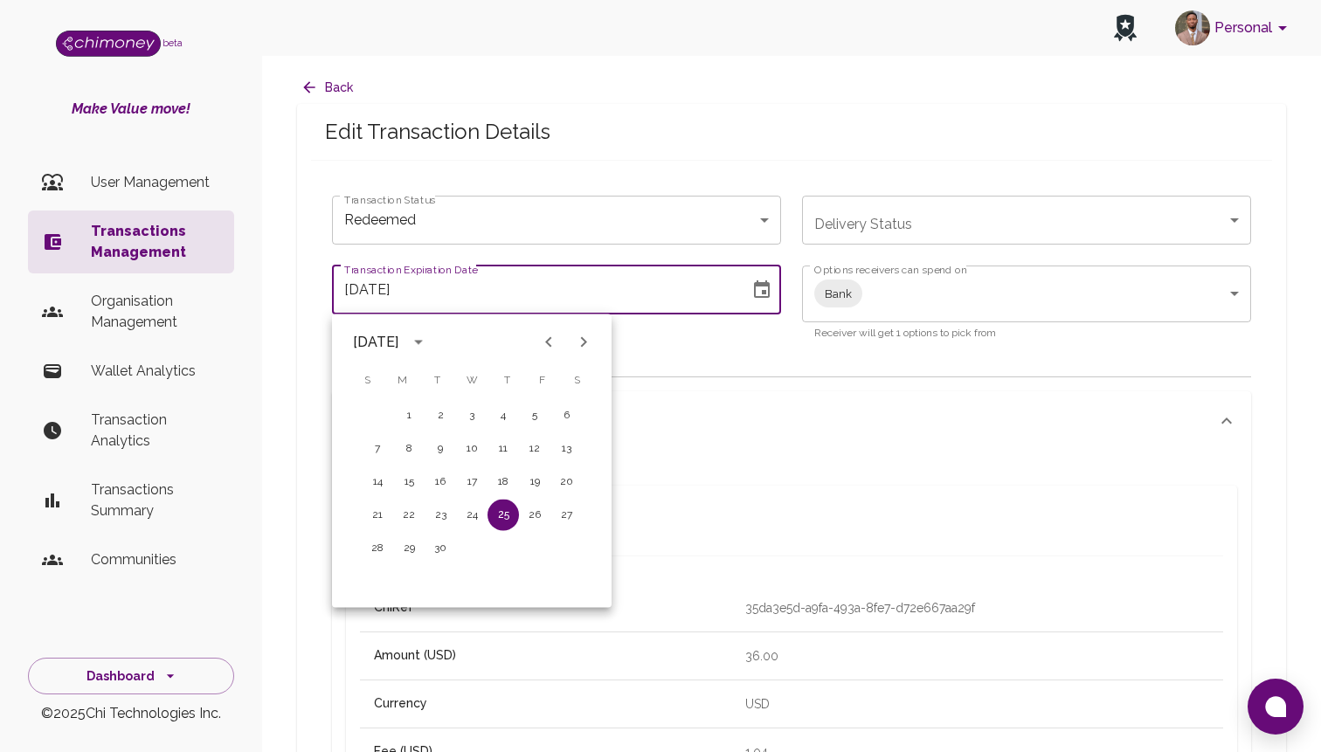
click at [703, 327] on div "Transaction Expiration Date 09/25/2025 Transaction Expiration Date" at bounding box center [546, 294] width 470 height 98
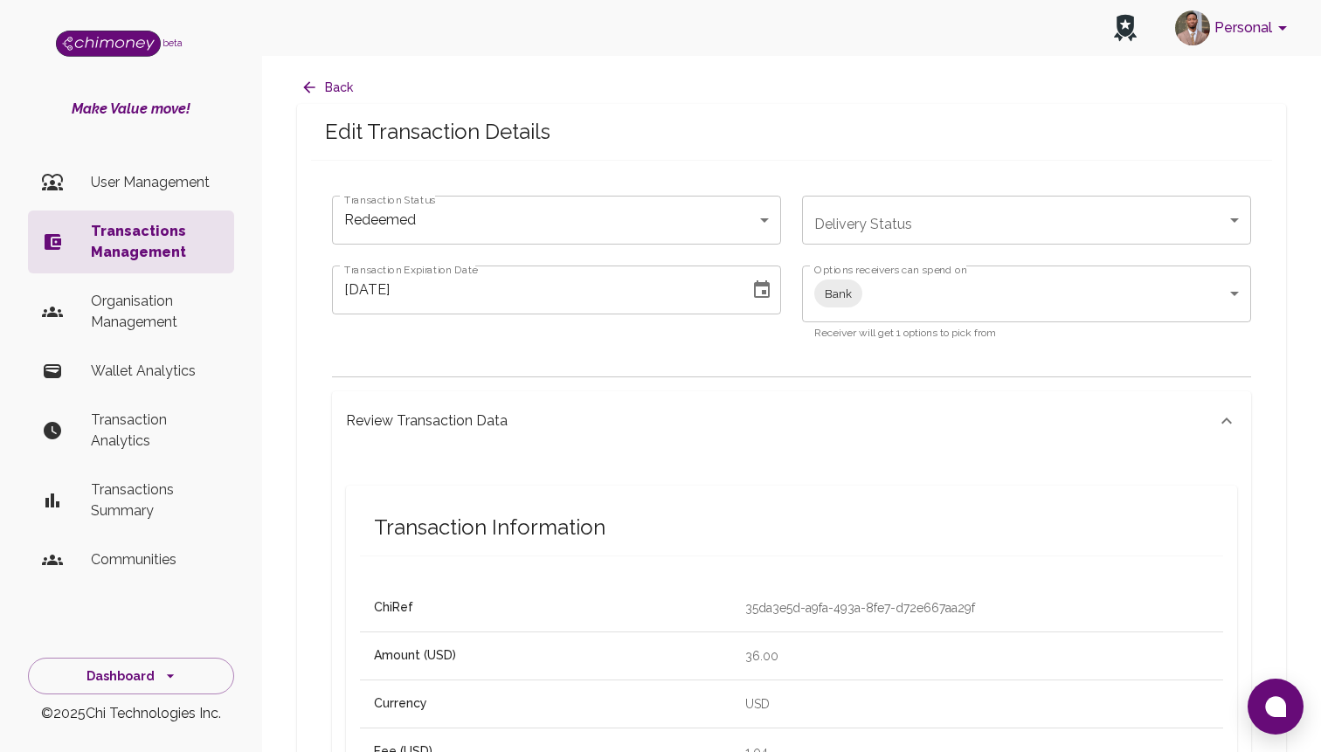
click at [779, 274] on div "09/25/2025 Transaction Expiration Date" at bounding box center [556, 290] width 449 height 49
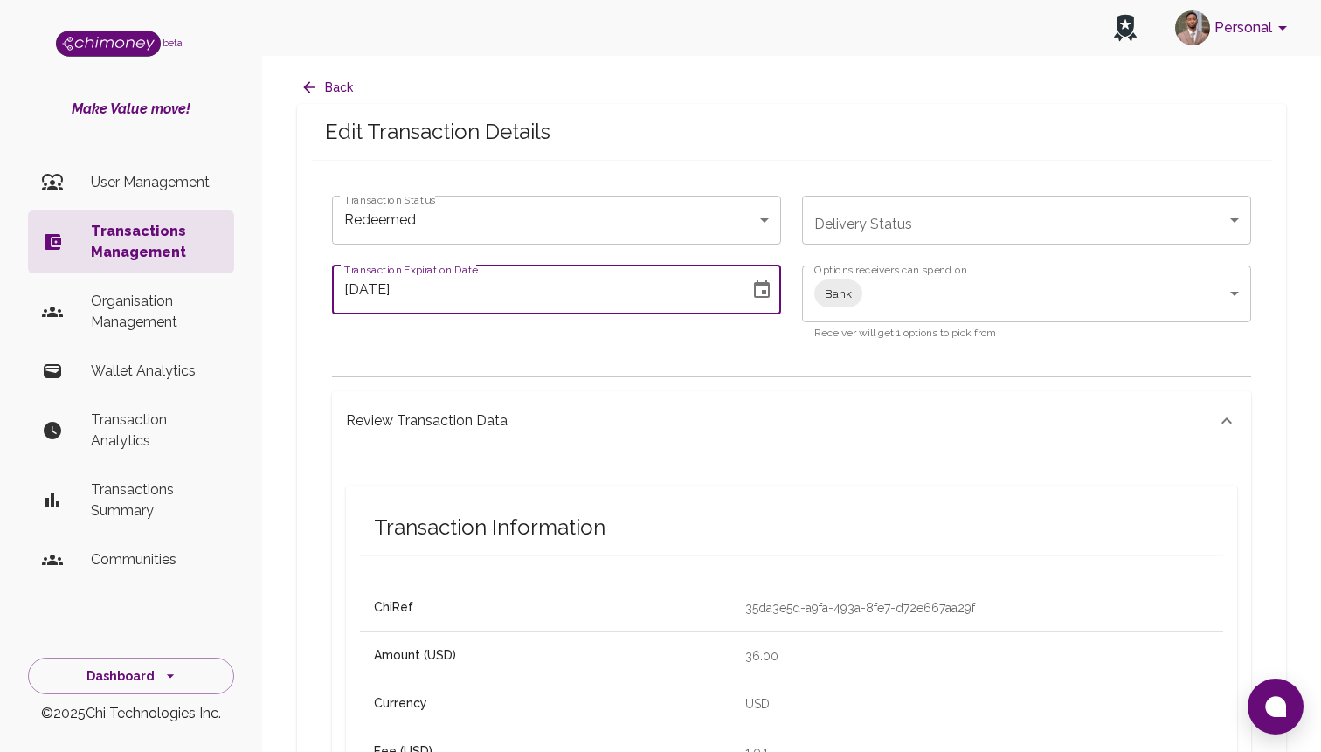
click at [769, 282] on icon "Choose date, selected date is Sep 25, 2025" at bounding box center [762, 289] width 16 height 17
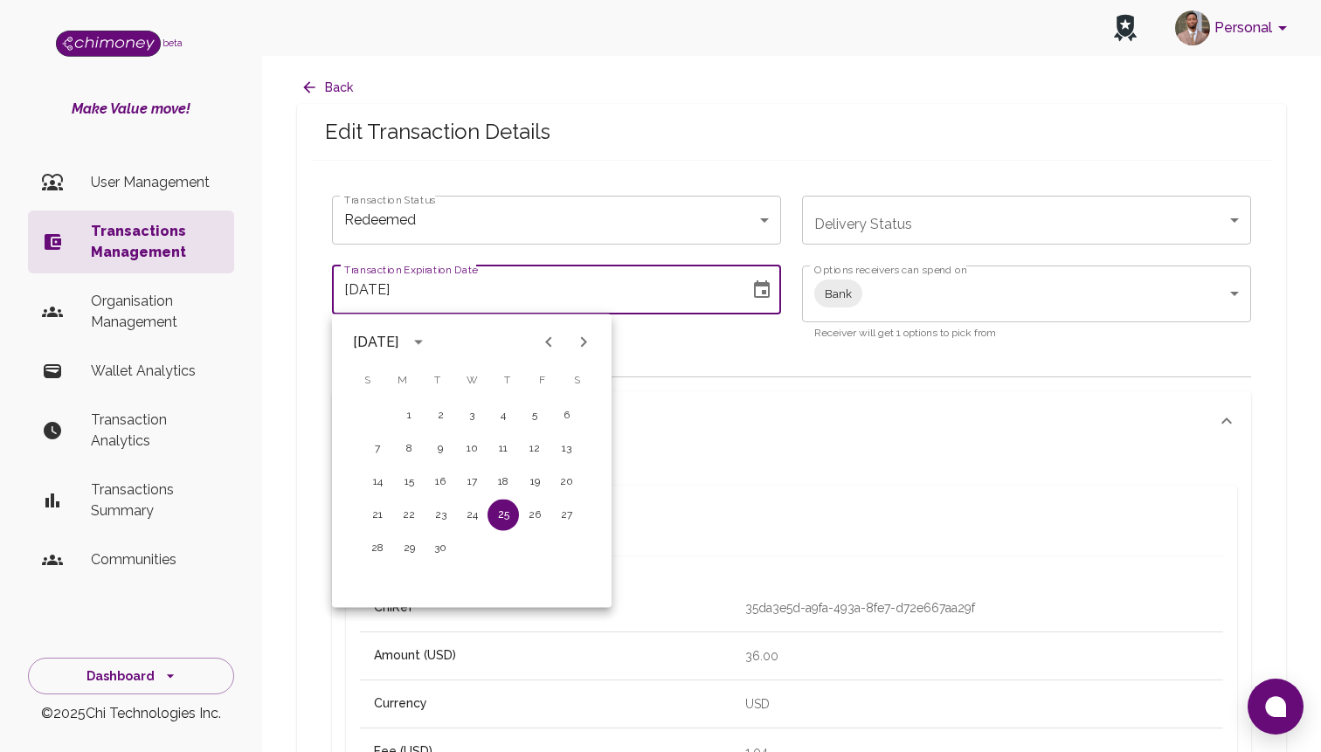
click at [583, 343] on icon "Next month" at bounding box center [583, 342] width 21 height 21
click at [409, 481] on button "13" at bounding box center [408, 482] width 31 height 31
type input "10/13/2025"
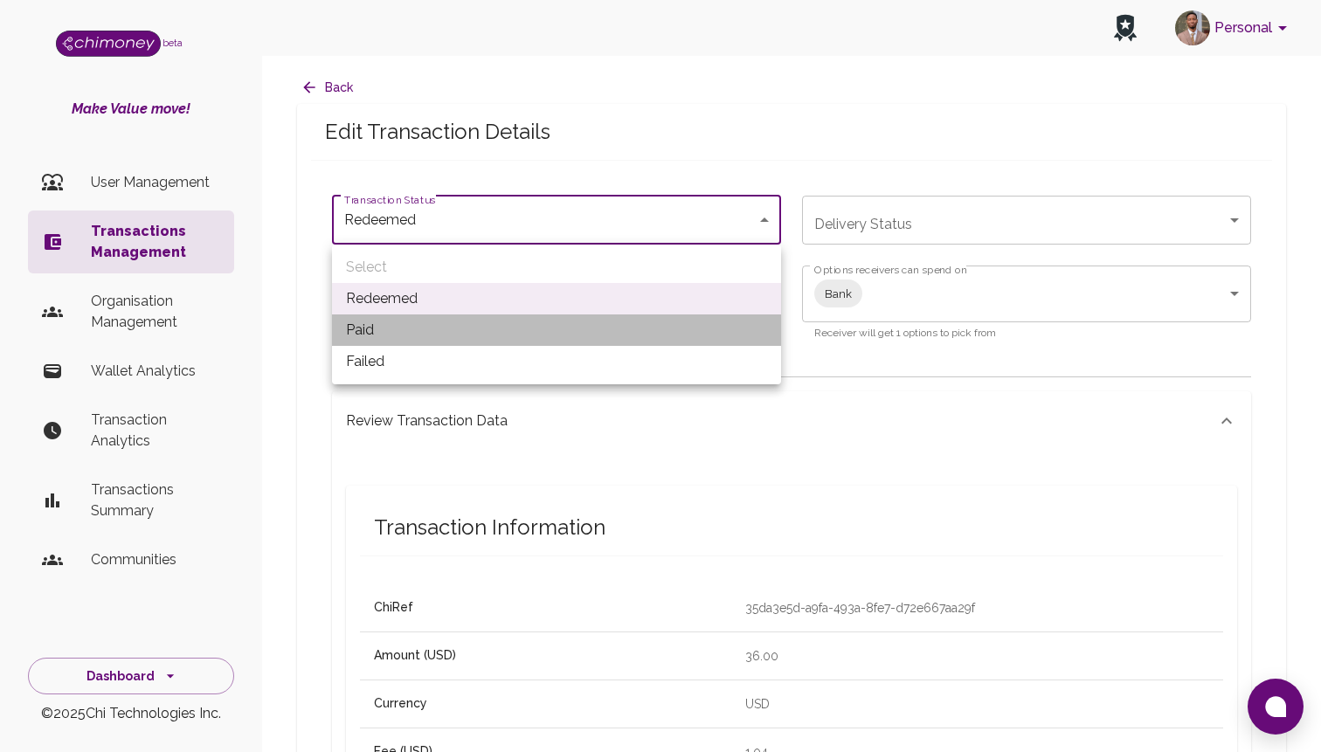
click at [519, 319] on li "Paid" at bounding box center [556, 330] width 449 height 31
type input "paid"
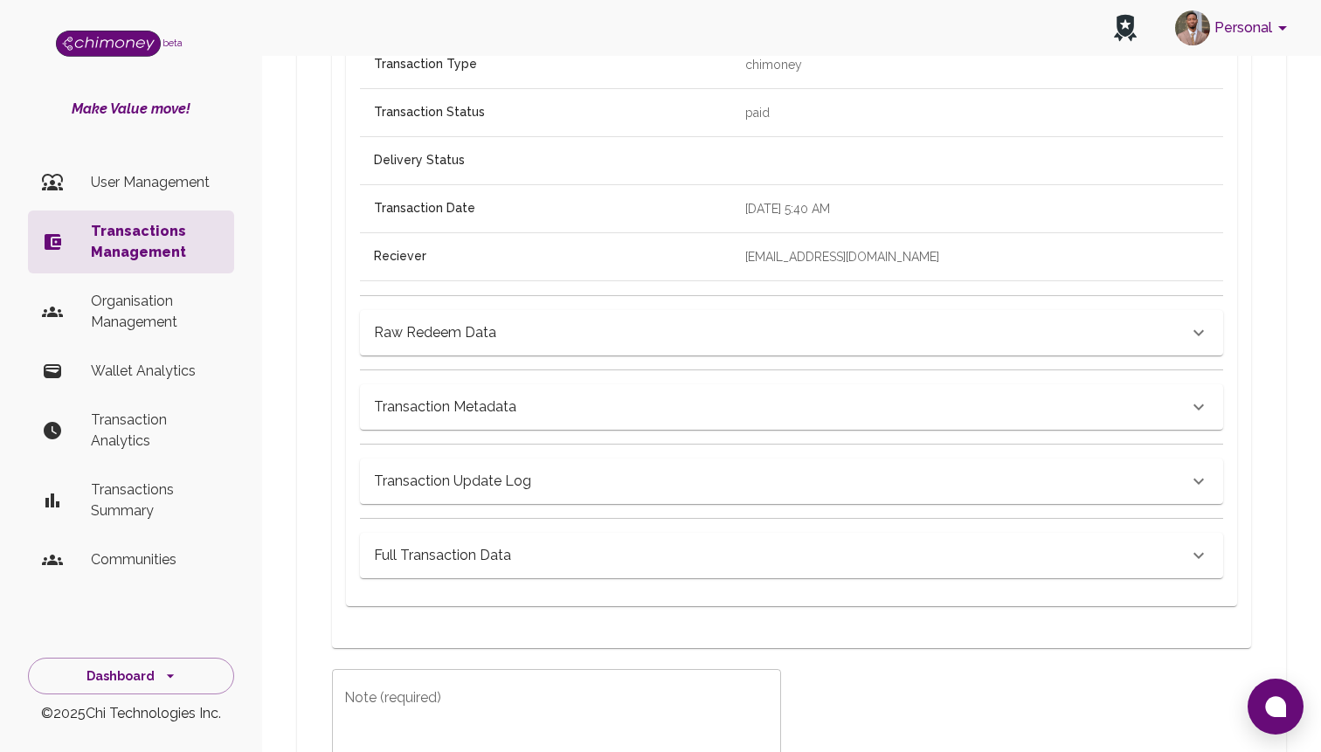
scroll to position [882, 0]
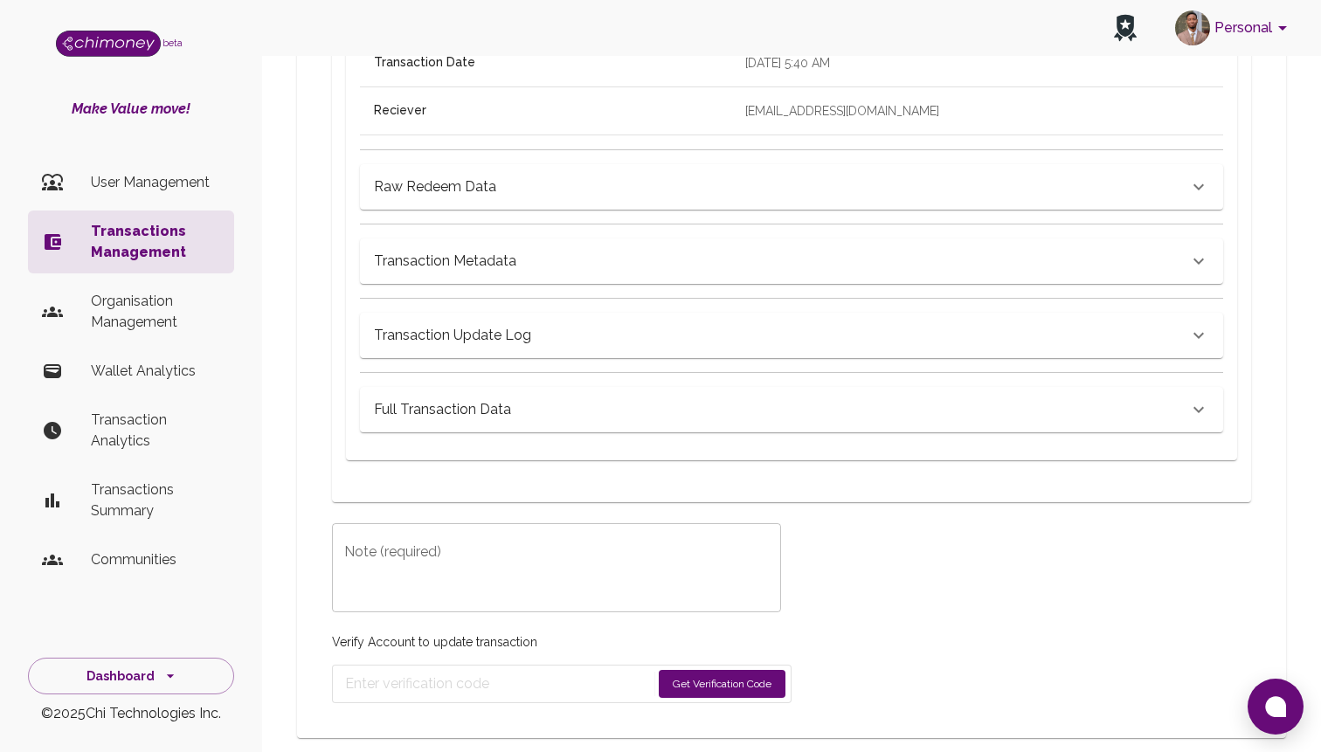
click at [565, 523] on div "x Note (required)" at bounding box center [556, 567] width 449 height 89
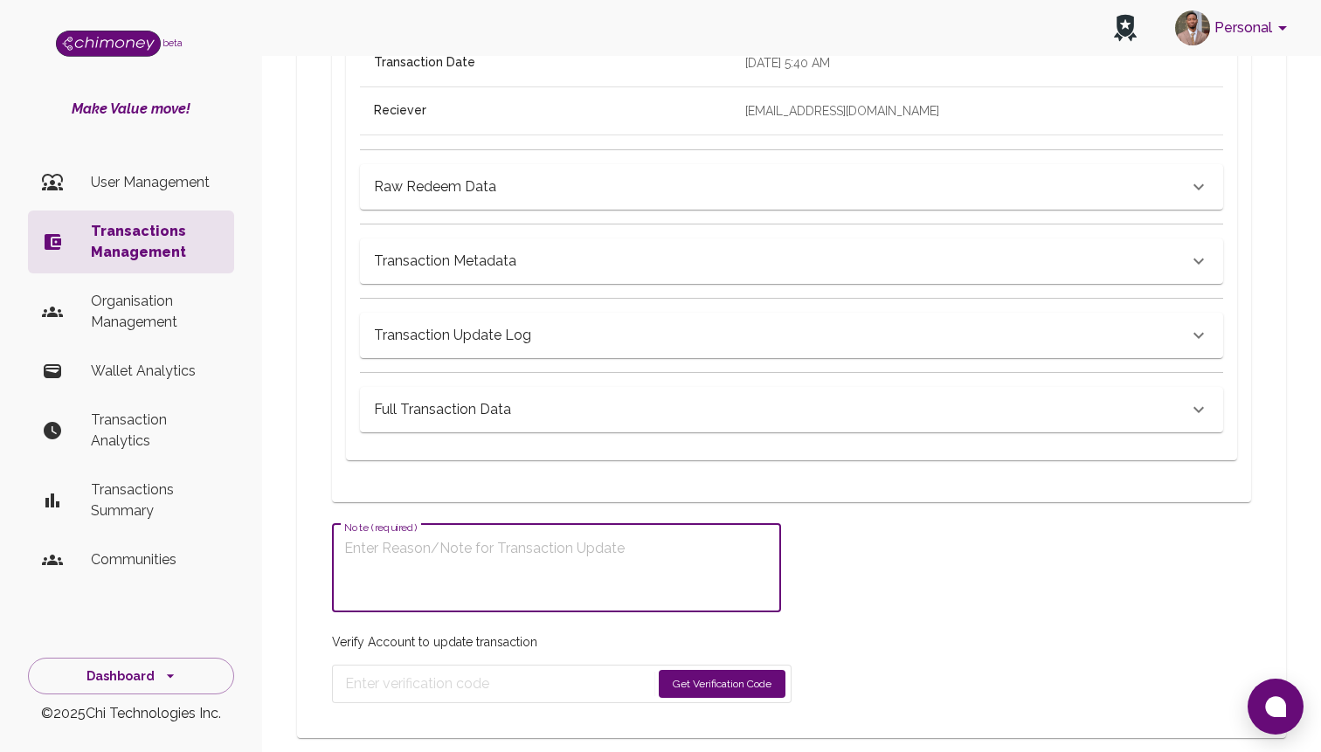
type textarea "T"
type textarea "Reactivating redeem link"
click at [716, 690] on button "Get Verification Code" at bounding box center [722, 684] width 127 height 28
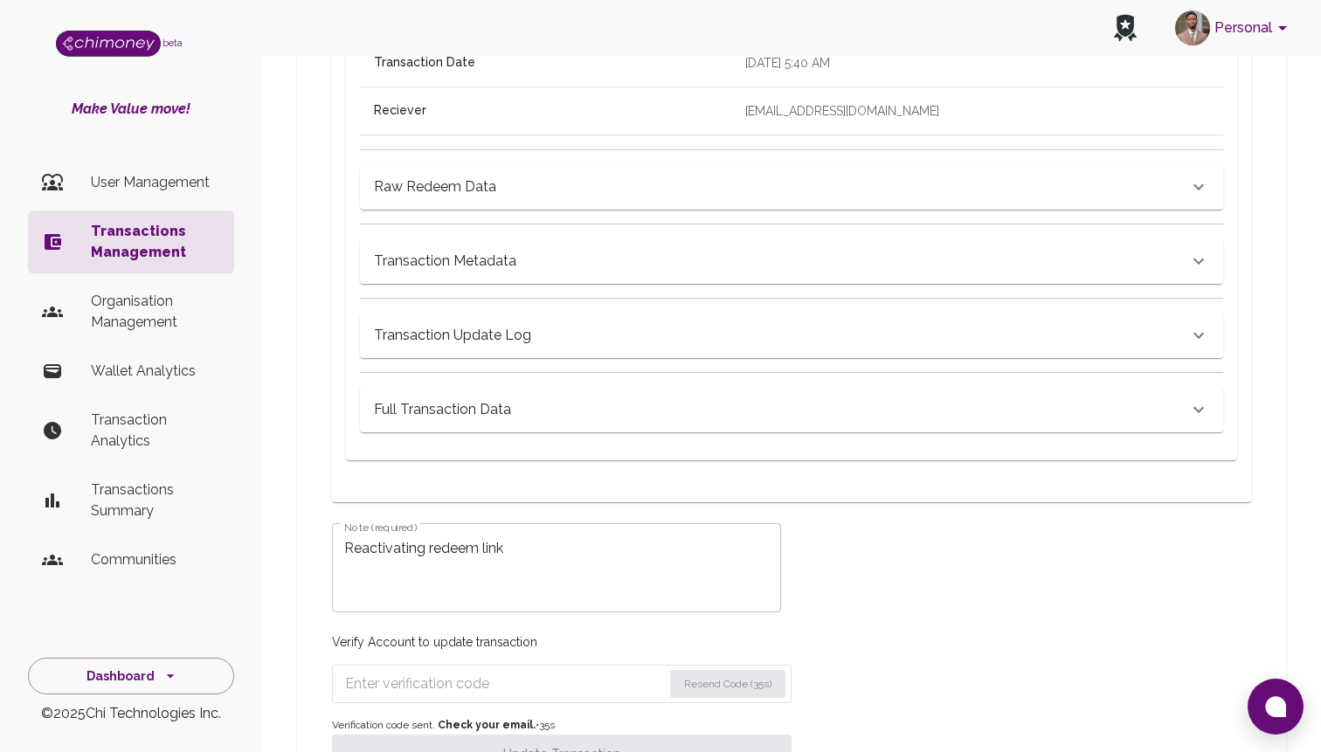
click at [477, 670] on input "Enter verification code" at bounding box center [503, 684] width 317 height 28
paste input "4838"
type input "4838"
click at [455, 742] on button "Update Transaction" at bounding box center [562, 754] width 460 height 38
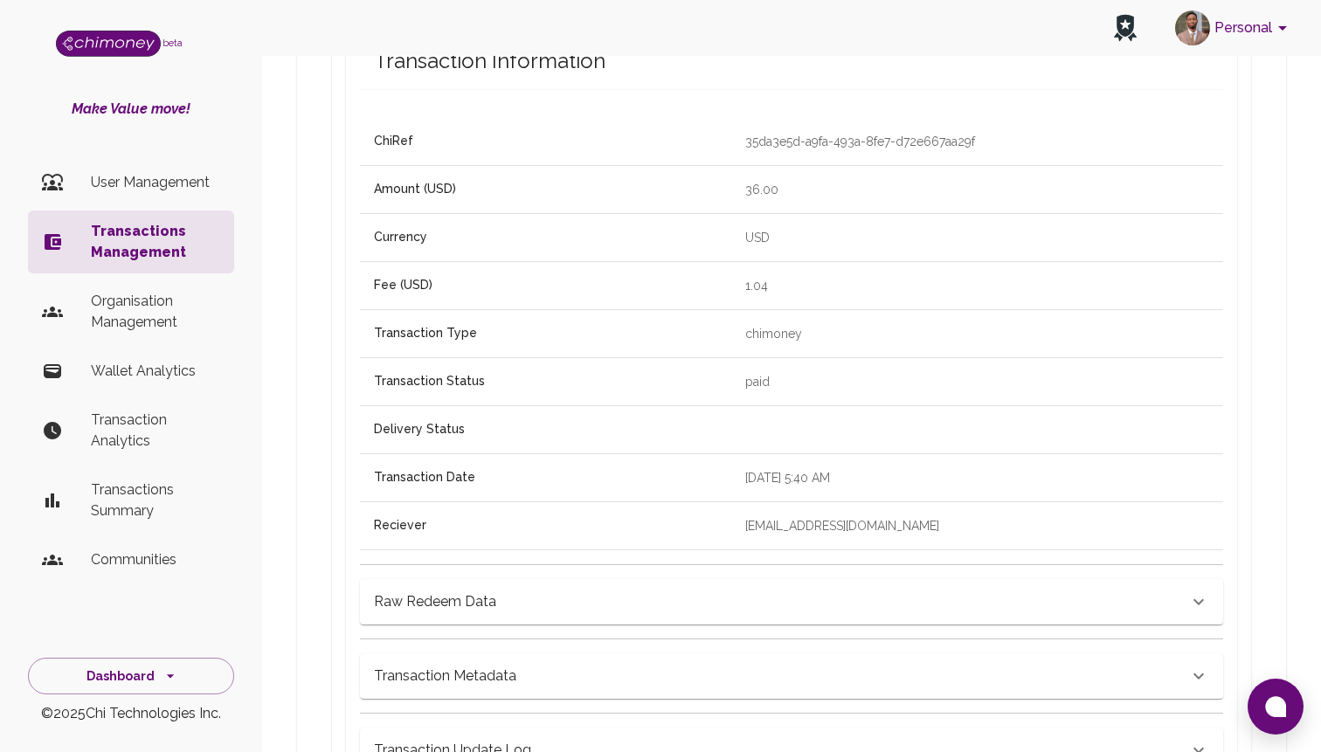
scroll to position [0, 0]
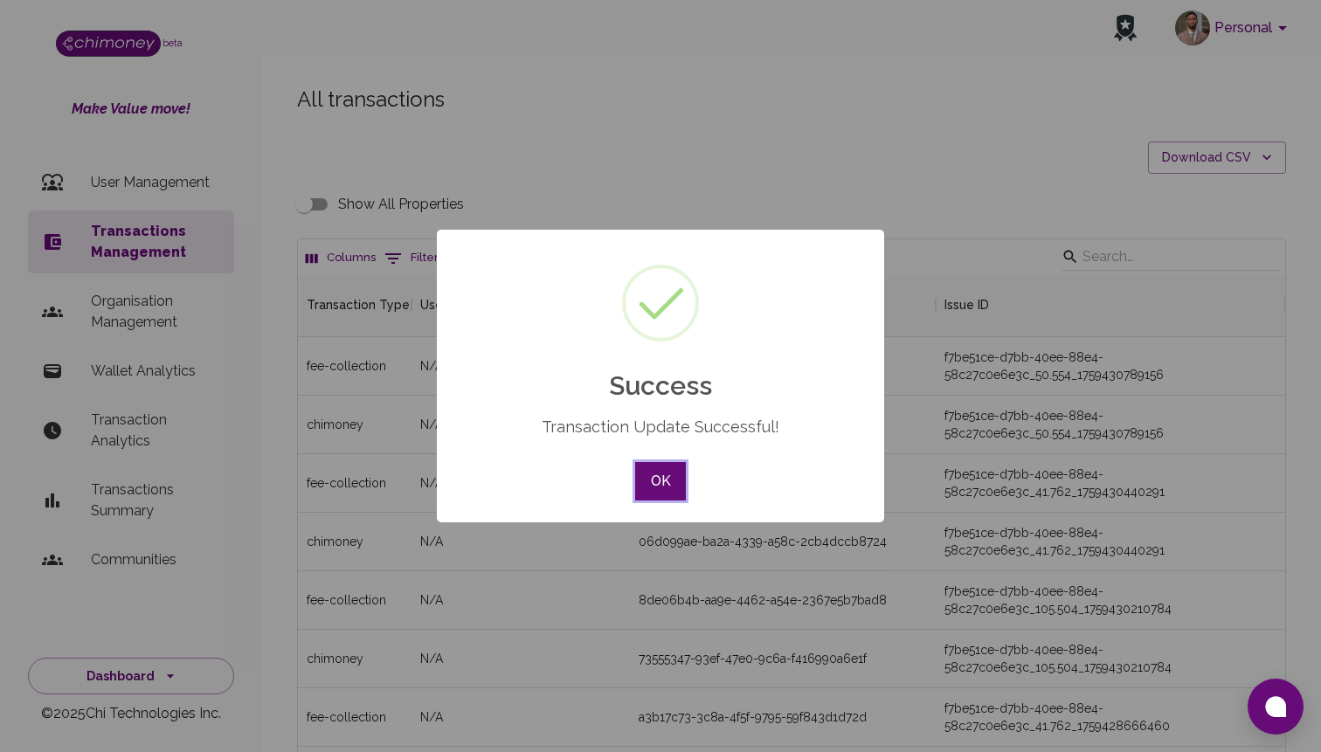
scroll to position [648, 987]
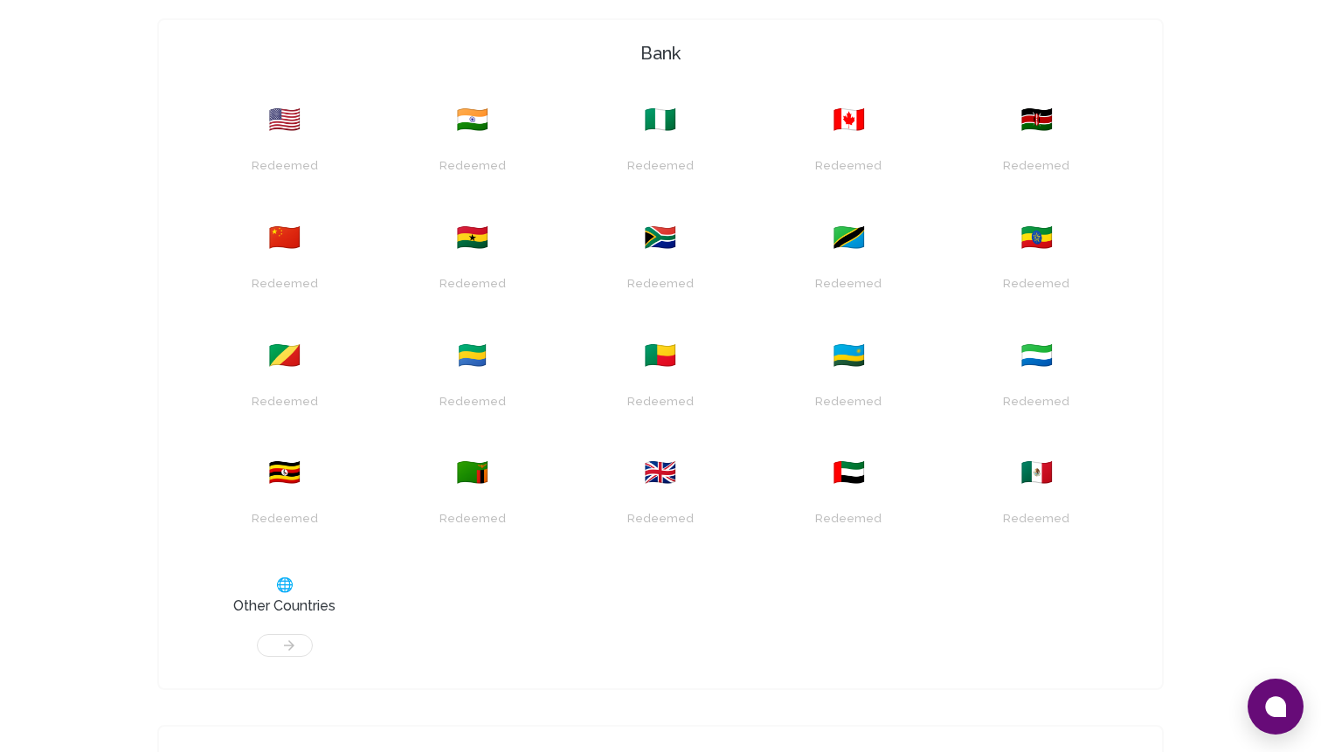
scroll to position [689, 0]
